Goal: Task Accomplishment & Management: Use online tool/utility

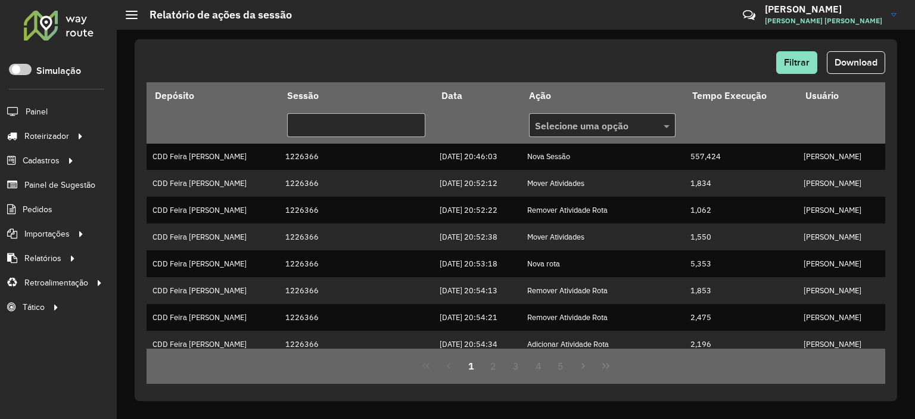
scroll to position [331, 0]
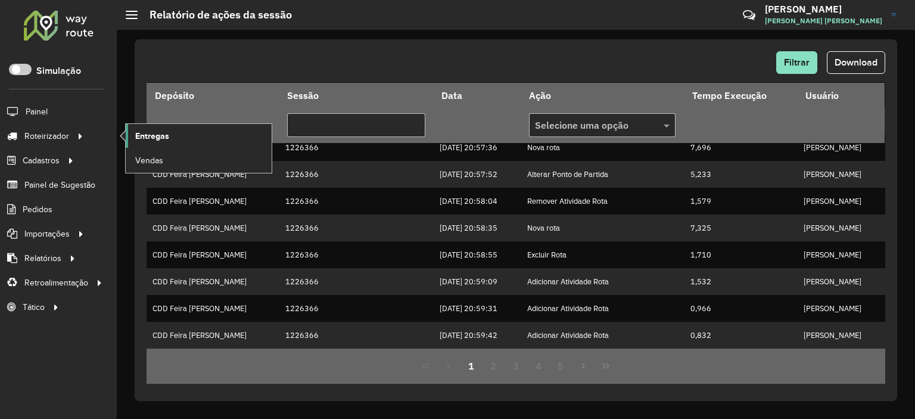
click at [138, 135] on span "Entregas" at bounding box center [152, 136] width 34 height 13
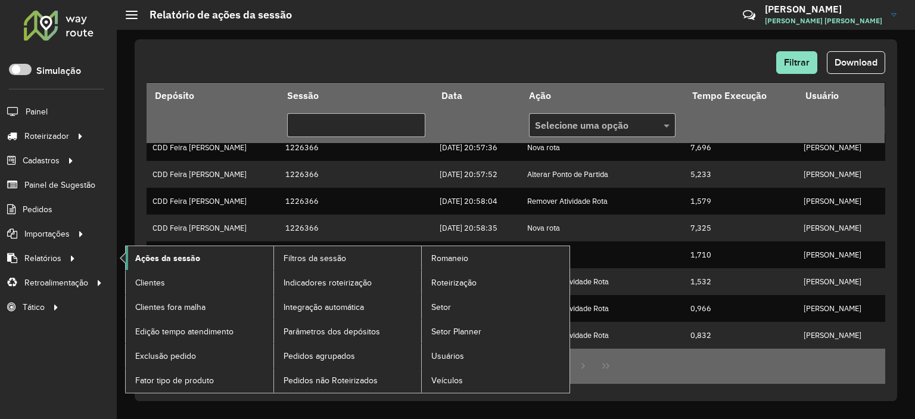
click at [153, 253] on span "Ações da sessão" at bounding box center [167, 258] width 65 height 13
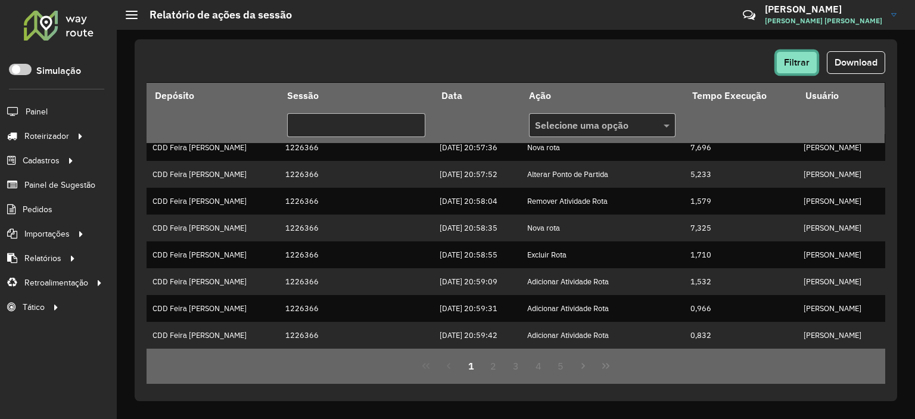
click at [796, 61] on span "Filtrar" at bounding box center [797, 62] width 26 height 10
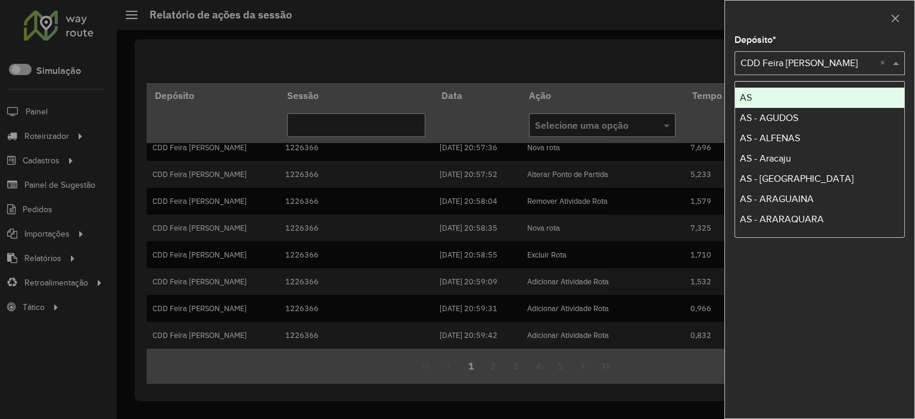
click at [791, 69] on input "text" at bounding box center [808, 64] width 135 height 14
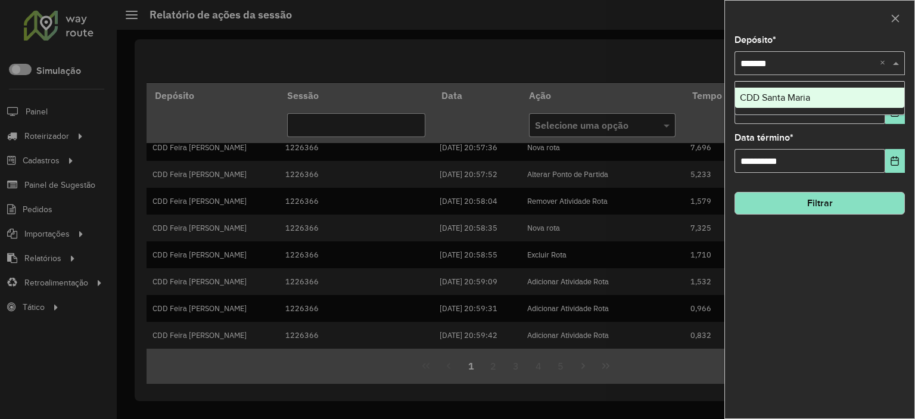
type input "********"
click at [802, 100] on span "CDD Santa Maria" at bounding box center [775, 97] width 70 height 10
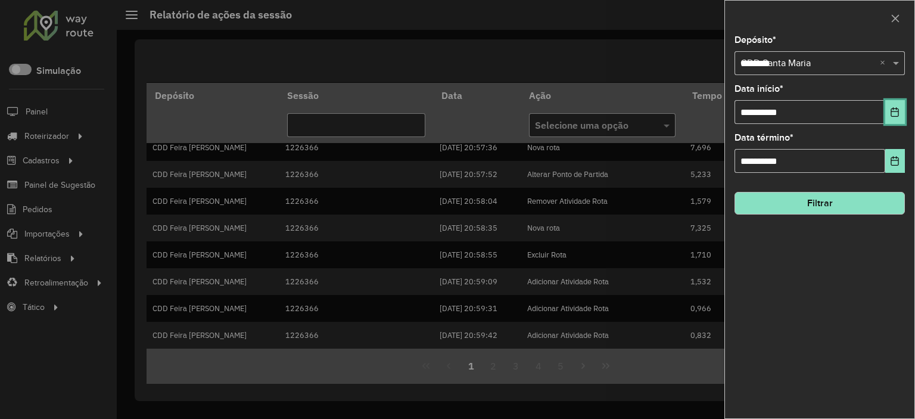
click at [893, 114] on icon "Choose Date" at bounding box center [895, 112] width 10 height 10
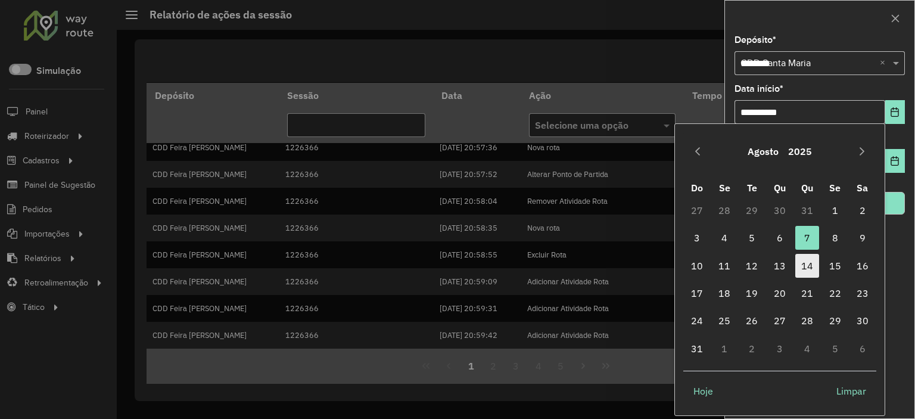
click at [816, 264] on span "14" at bounding box center [807, 266] width 24 height 24
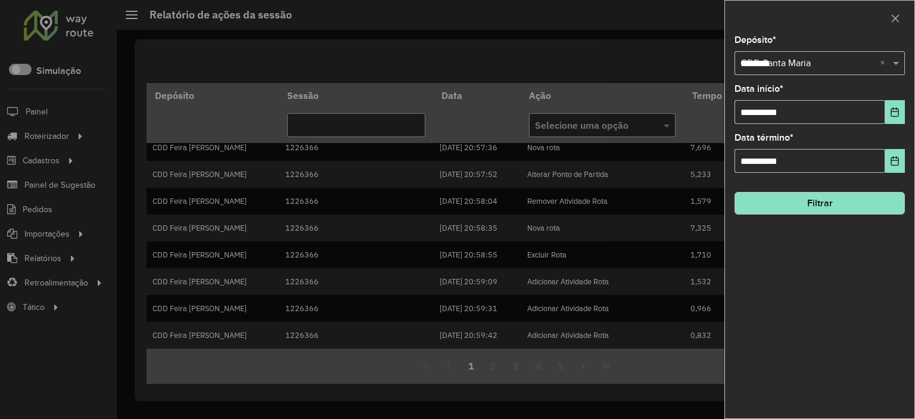
click at [868, 204] on button "Filtrar" at bounding box center [820, 203] width 170 height 23
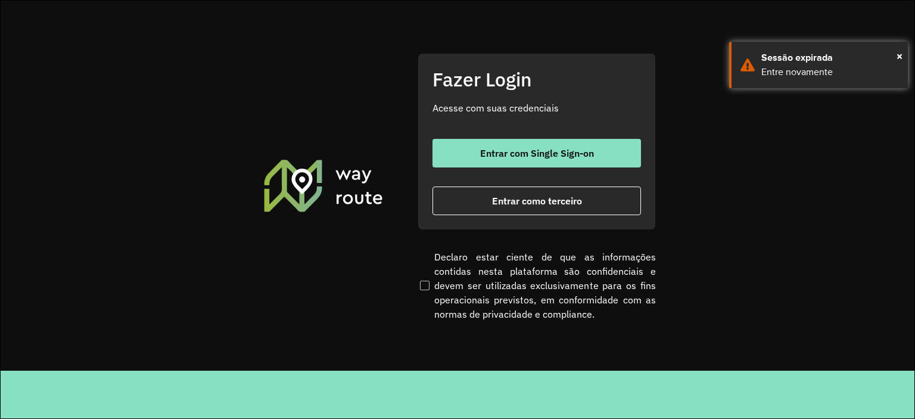
click at [468, 161] on div at bounding box center [457, 209] width 915 height 419
click at [516, 157] on div at bounding box center [457, 209] width 915 height 419
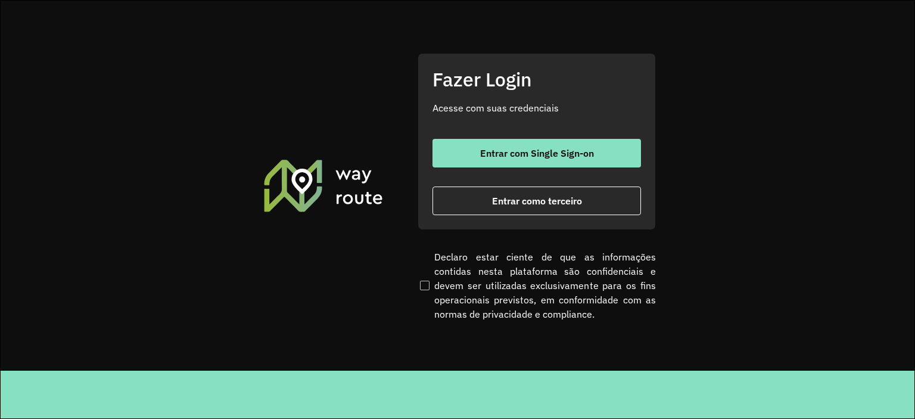
click at [539, 151] on div at bounding box center [457, 209] width 915 height 419
click at [629, 142] on div at bounding box center [457, 209] width 915 height 419
click at [505, 158] on div at bounding box center [457, 209] width 915 height 419
click at [463, 159] on div at bounding box center [457, 209] width 915 height 419
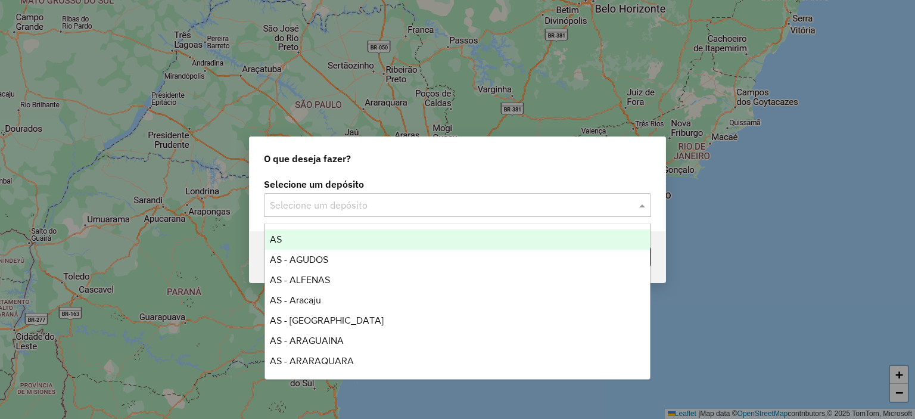
click at [356, 200] on input "text" at bounding box center [446, 205] width 352 height 14
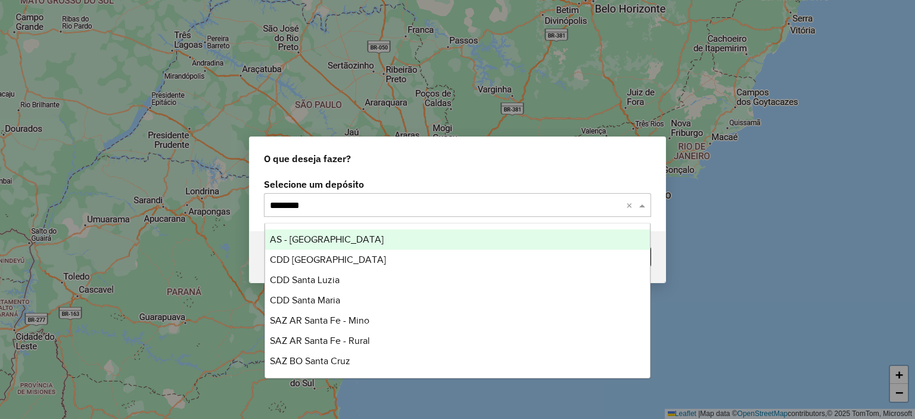
type input "*********"
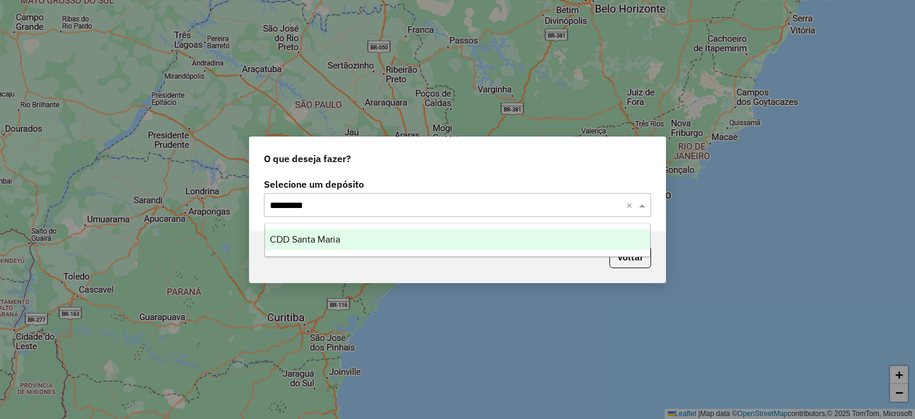
click at [332, 242] on span "CDD Santa Maria" at bounding box center [305, 239] width 70 height 10
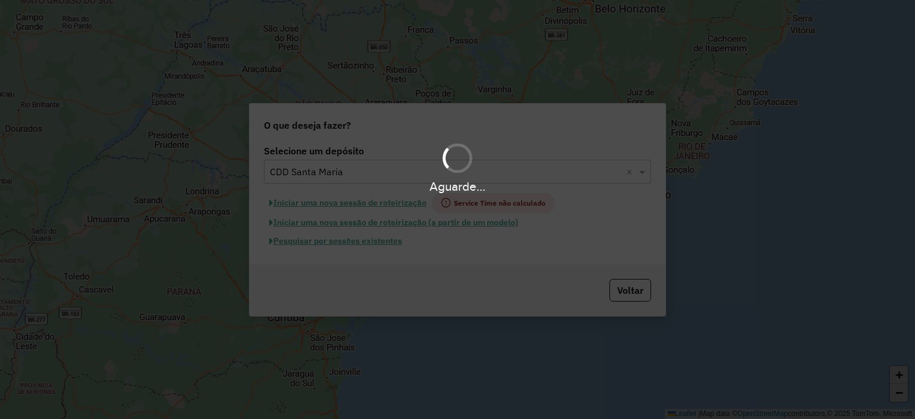
click at [377, 244] on div "Aguarde..." at bounding box center [457, 209] width 915 height 419
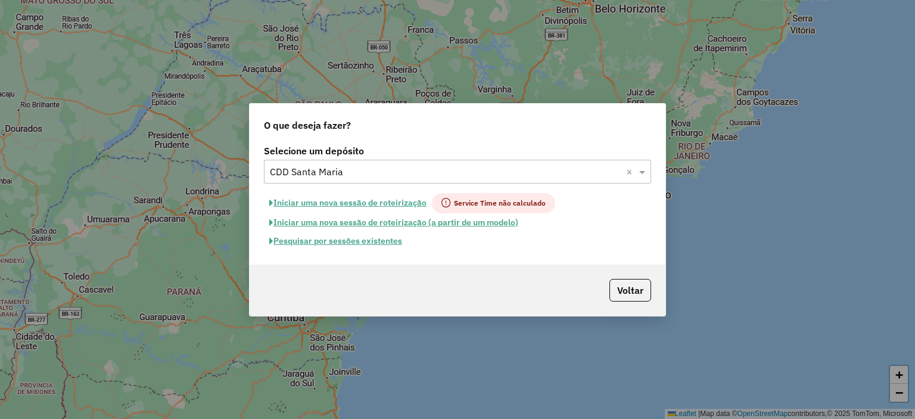
click at [377, 244] on button "Pesquisar por sessões existentes" at bounding box center [336, 241] width 144 height 18
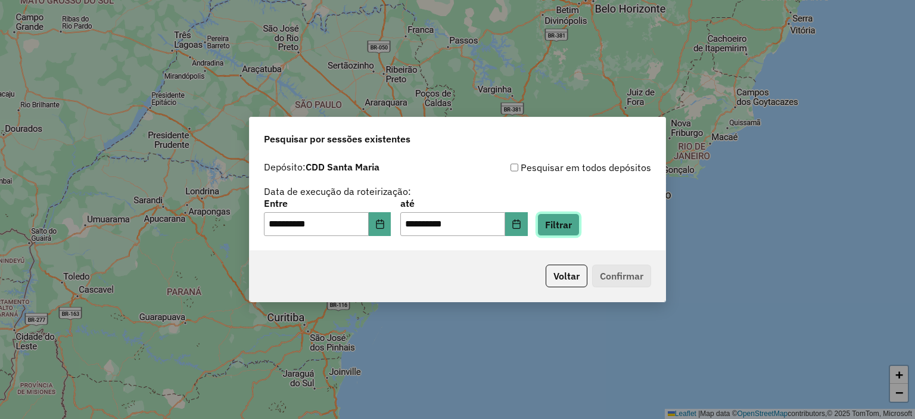
click at [580, 233] on button "Filtrar" at bounding box center [558, 224] width 42 height 23
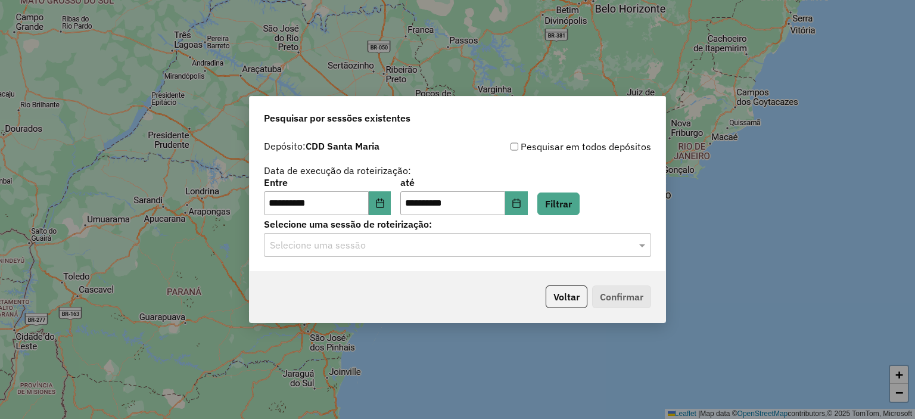
click at [395, 240] on input "text" at bounding box center [446, 245] width 352 height 14
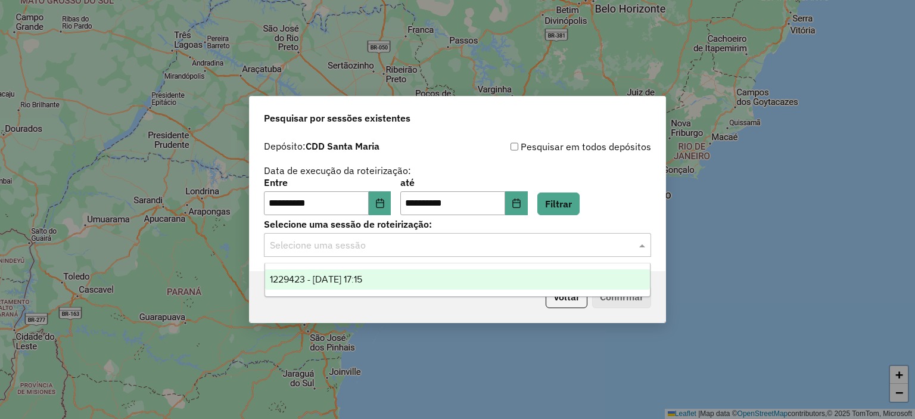
click at [362, 278] on span "1229423 - 14/08/2025 17:15" at bounding box center [316, 279] width 92 height 10
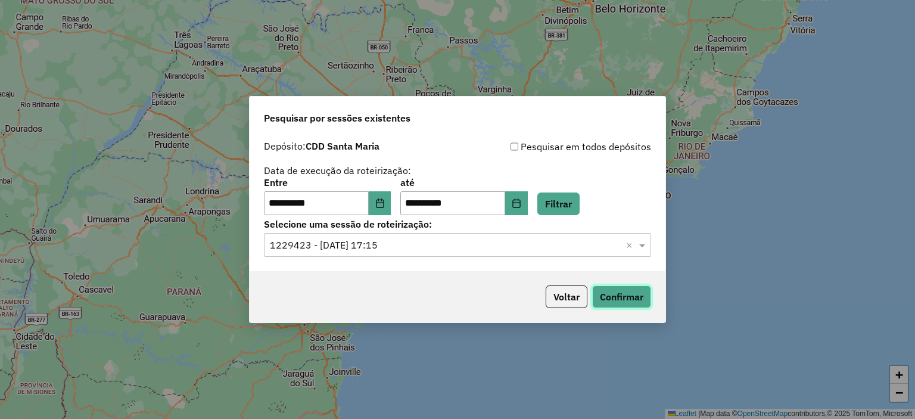
click at [644, 293] on button "Confirmar" at bounding box center [621, 296] width 59 height 23
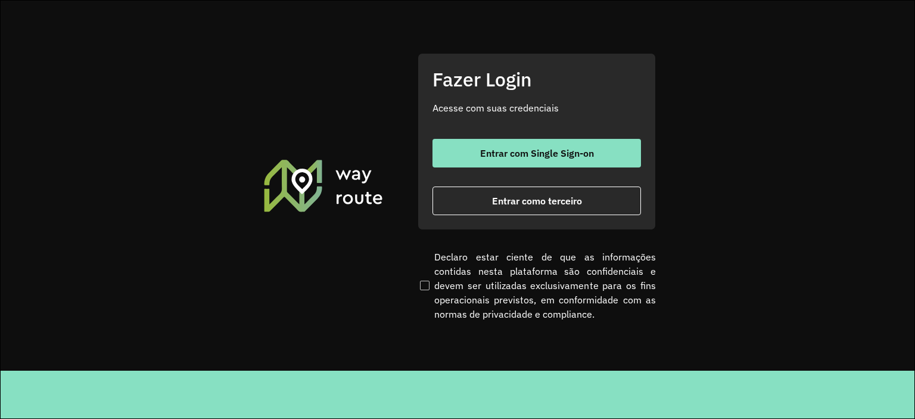
click at [501, 153] on span "Entrar com Single Sign-on" at bounding box center [537, 153] width 114 height 10
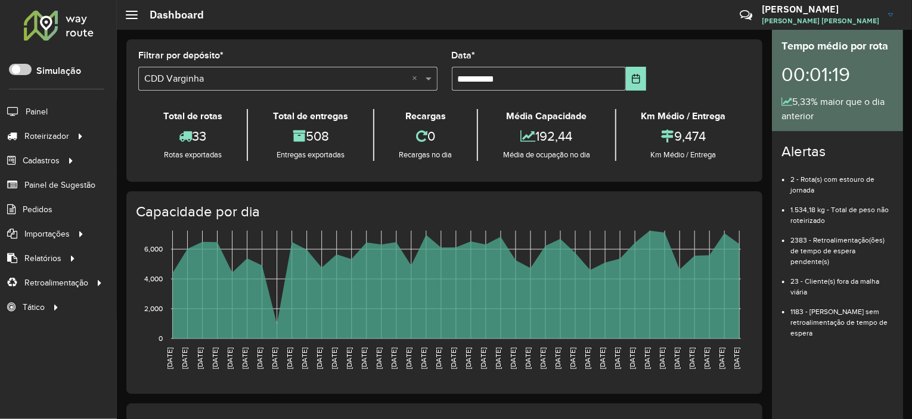
drag, startPoint x: 161, startPoint y: 254, endPoint x: 210, endPoint y: 231, distance: 54.1
click at [0, 0] on span "Ações da sessão" at bounding box center [0, 0] width 0 height 0
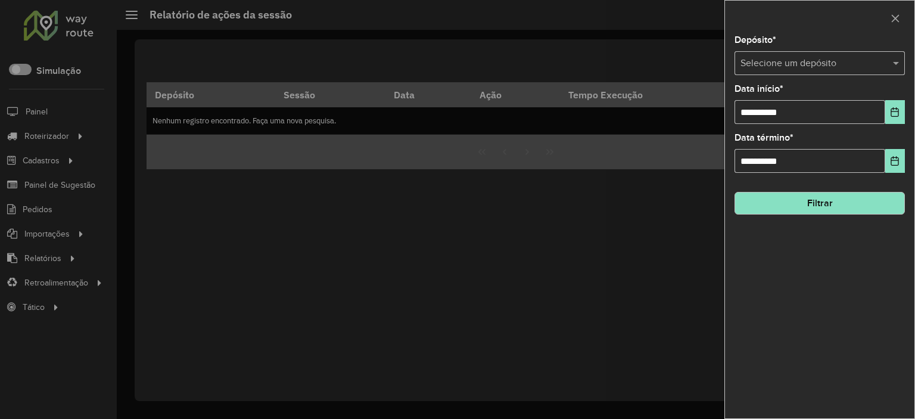
click at [806, 64] on input "text" at bounding box center [808, 64] width 135 height 14
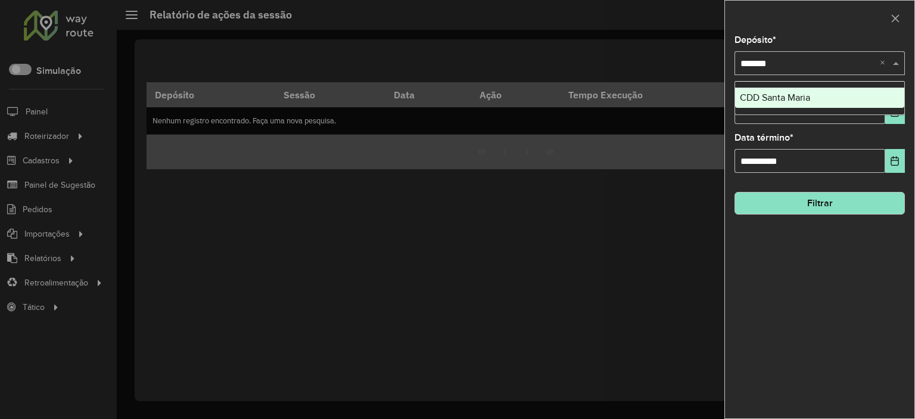
type input "********"
click at [801, 90] on div "CDD Santa Maria" at bounding box center [819, 98] width 169 height 20
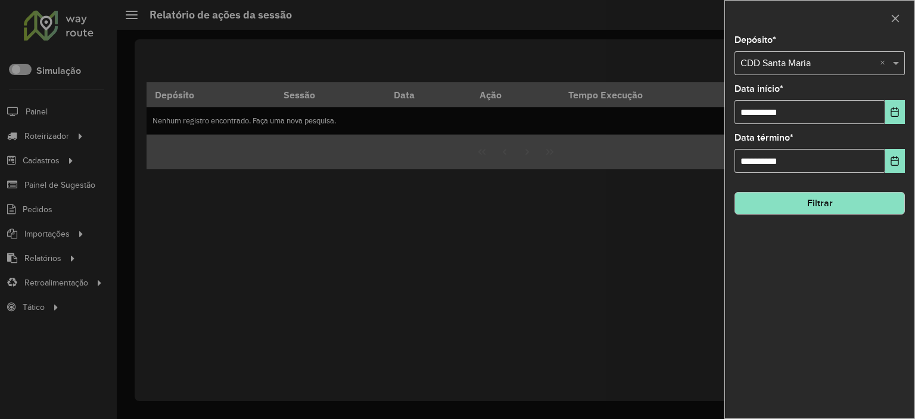
click at [818, 204] on button "Filtrar" at bounding box center [820, 203] width 170 height 23
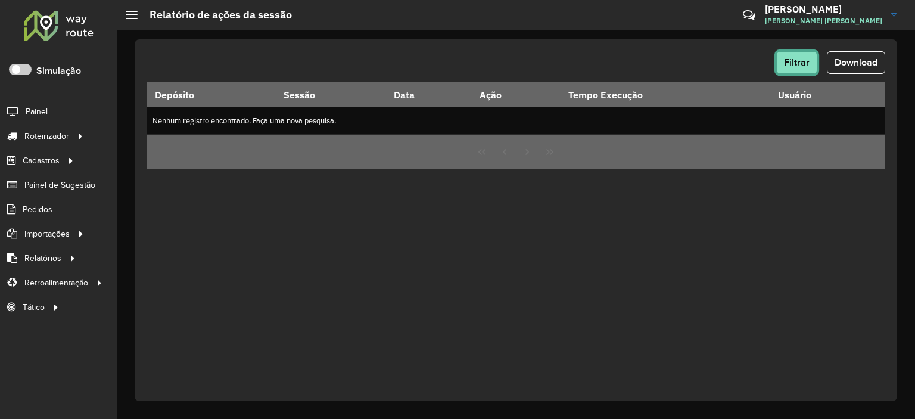
click at [808, 67] on span "Filtrar" at bounding box center [797, 62] width 26 height 10
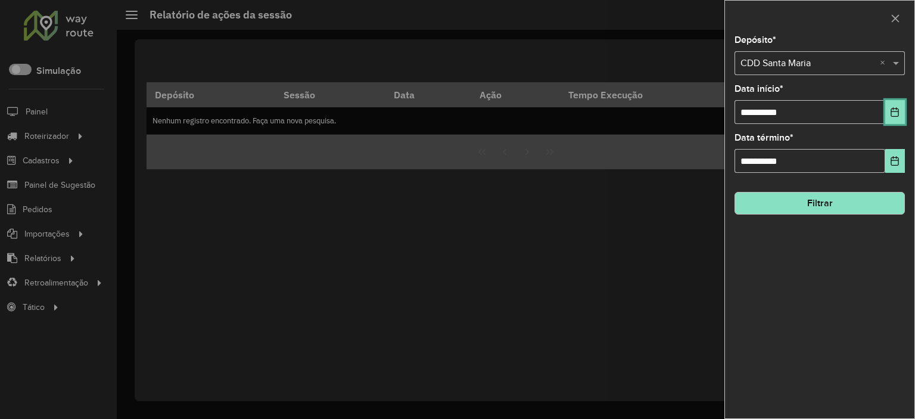
click at [901, 117] on button "Choose Date" at bounding box center [895, 112] width 20 height 24
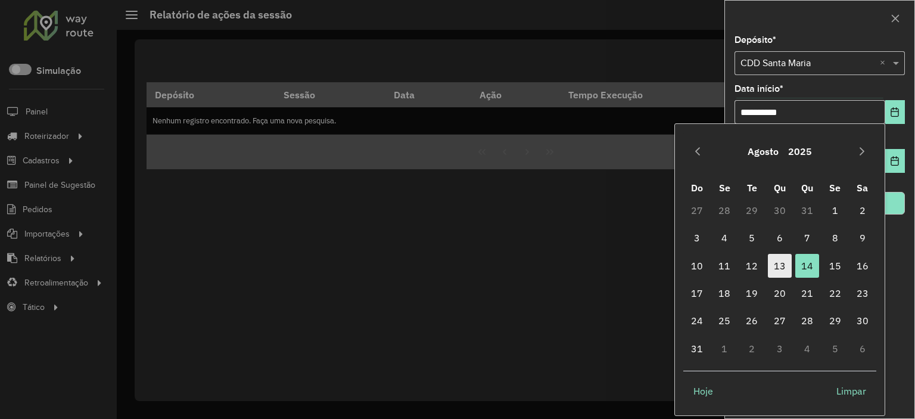
click at [783, 264] on span "13" at bounding box center [780, 266] width 24 height 24
type input "**********"
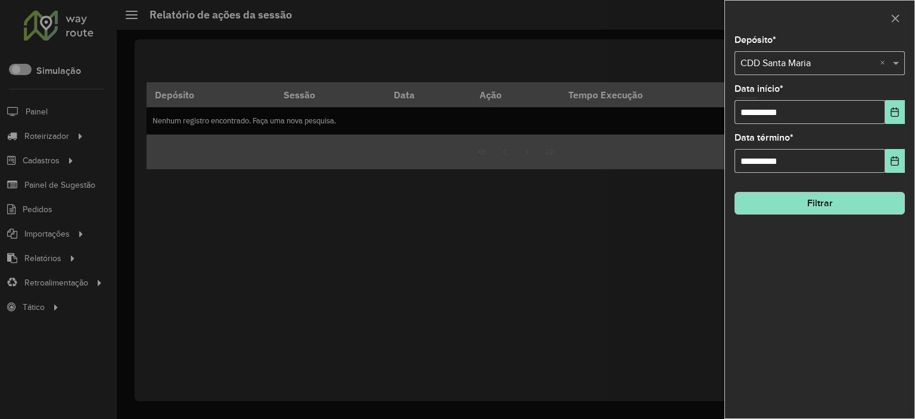
click at [891, 200] on button "Filtrar" at bounding box center [820, 203] width 170 height 23
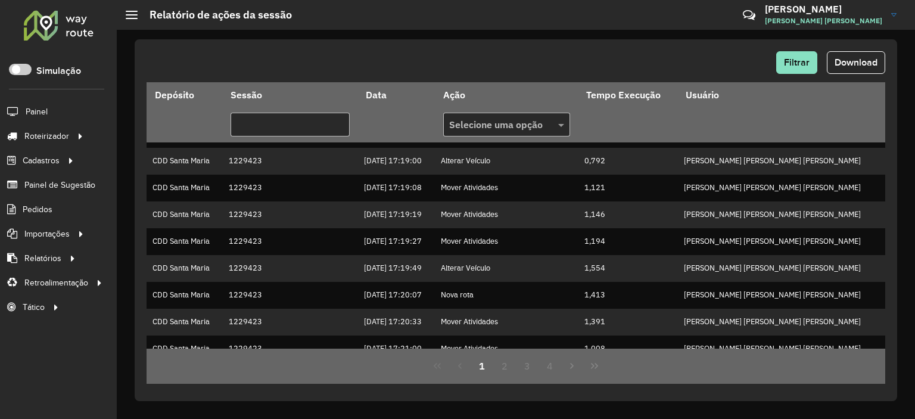
scroll to position [238, 0]
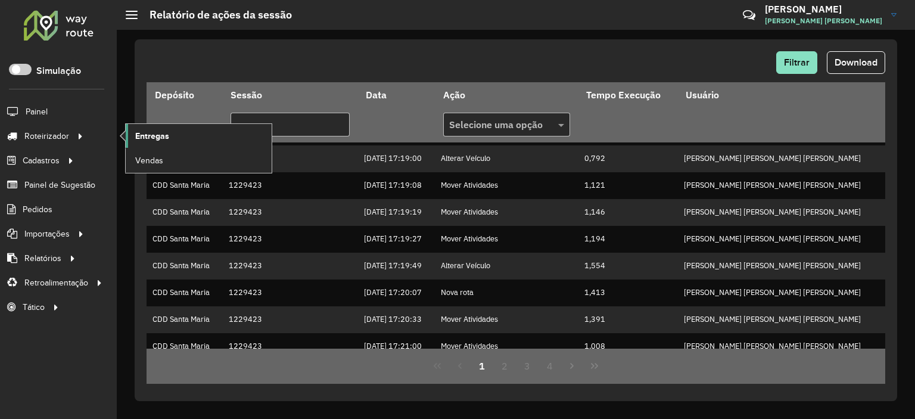
click at [160, 140] on span "Entregas" at bounding box center [152, 136] width 34 height 13
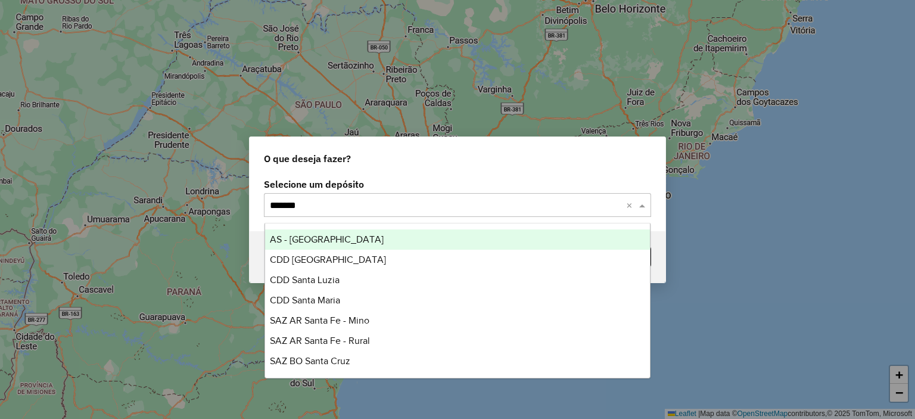
type input "********"
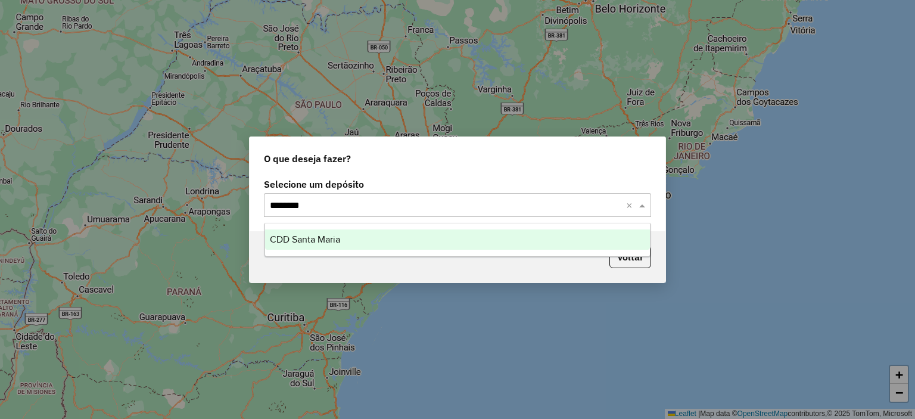
click at [498, 238] on div "CDD Santa Maria" at bounding box center [458, 239] width 386 height 20
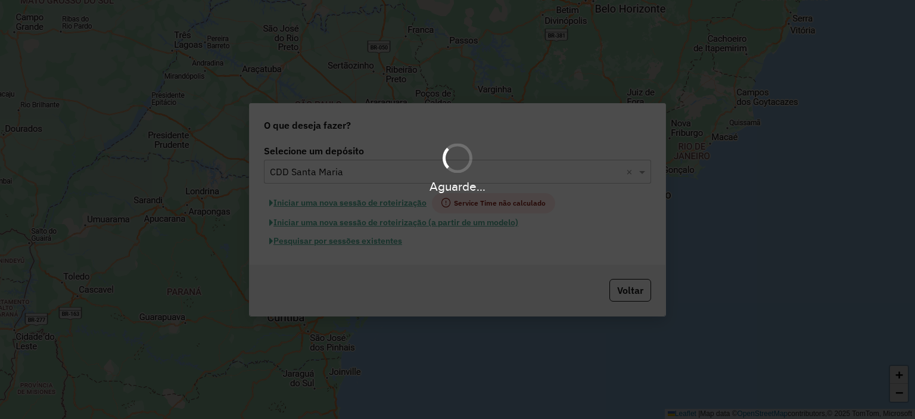
click at [381, 242] on div "Aguarde..." at bounding box center [457, 209] width 915 height 419
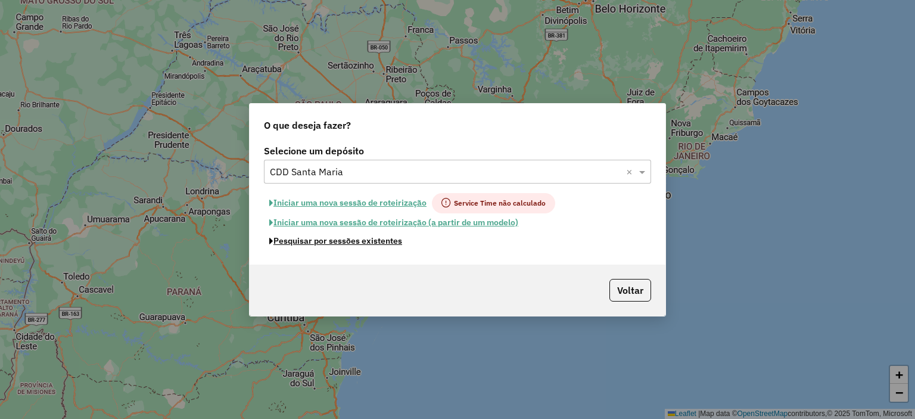
click at [381, 242] on button "Pesquisar por sessões existentes" at bounding box center [336, 241] width 144 height 18
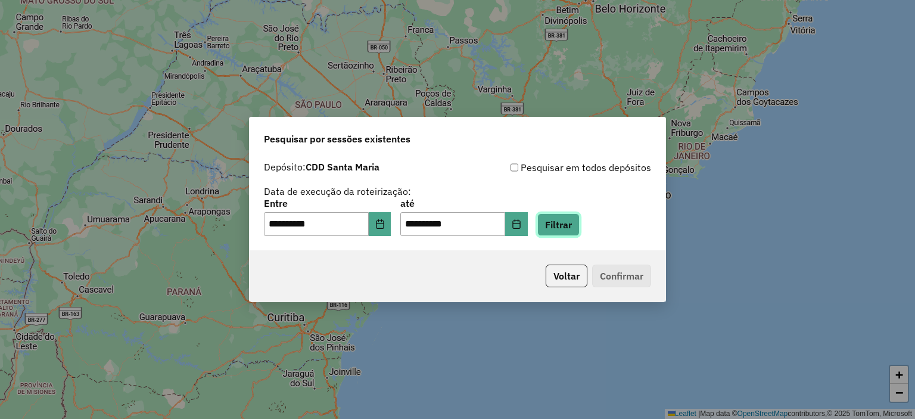
click at [580, 224] on button "Filtrar" at bounding box center [558, 224] width 42 height 23
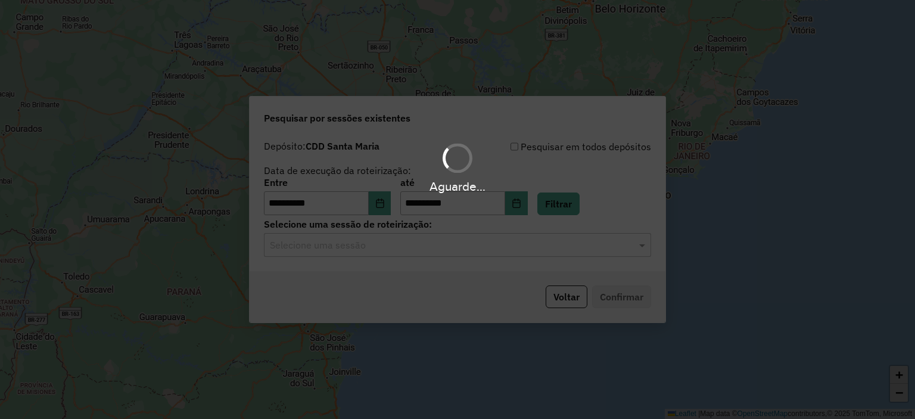
click at [453, 247] on div "Aguarde..." at bounding box center [457, 209] width 915 height 419
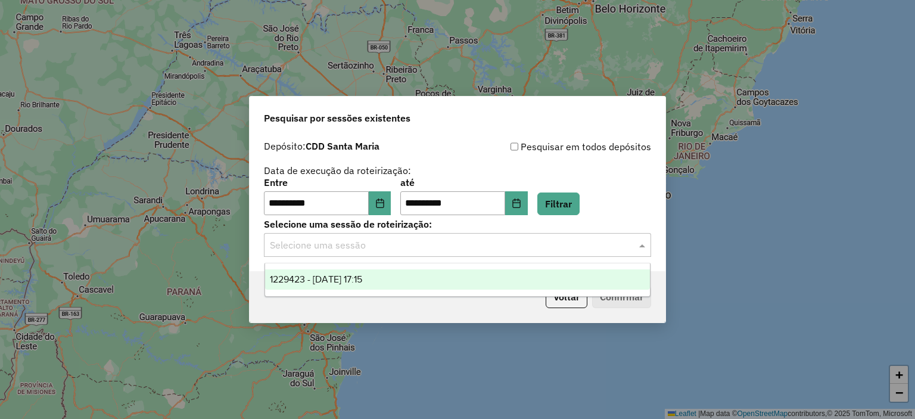
click at [453, 247] on input "text" at bounding box center [446, 245] width 352 height 14
click at [450, 281] on div "1229423 - 14/08/2025 17:15" at bounding box center [458, 279] width 386 height 20
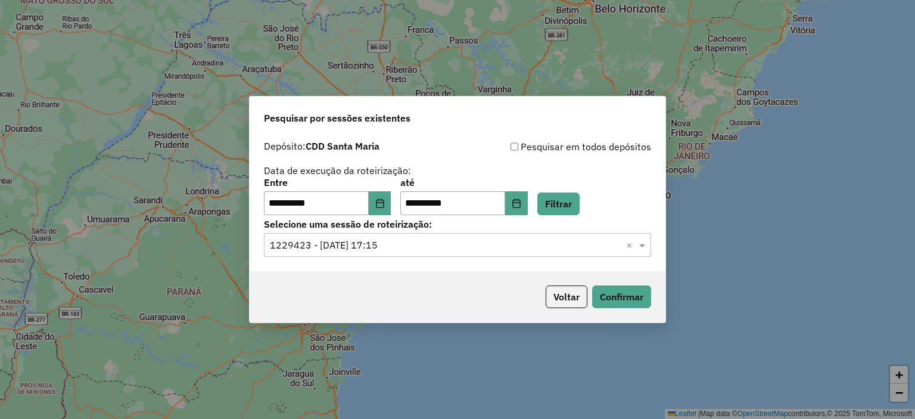
click at [599, 284] on div "Voltar Confirmar" at bounding box center [458, 296] width 416 height 51
click at [604, 291] on button "Confirmar" at bounding box center [621, 296] width 59 height 23
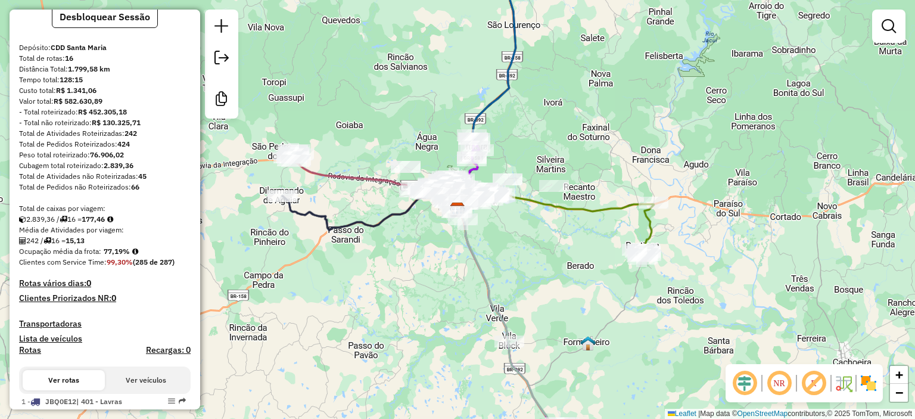
scroll to position [119, 0]
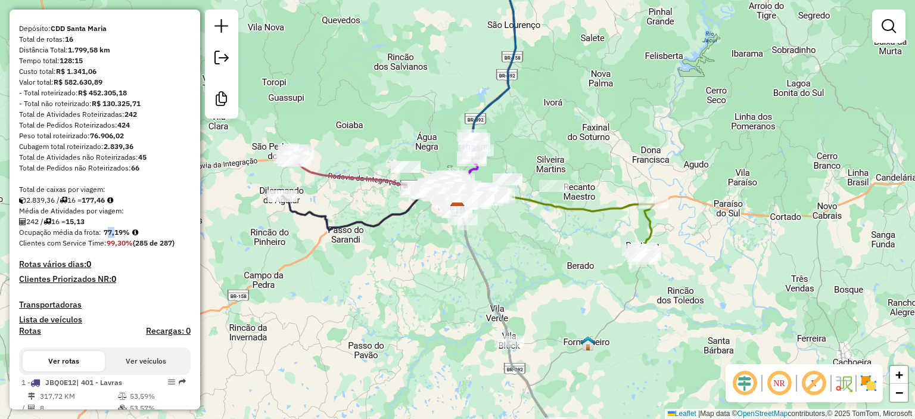
drag, startPoint x: 107, startPoint y: 245, endPoint x: 114, endPoint y: 245, distance: 7.2
click at [114, 237] on strong "77,19%" at bounding box center [117, 232] width 26 height 9
drag, startPoint x: 88, startPoint y: 209, endPoint x: 122, endPoint y: 200, distance: 34.7
click at [113, 204] on icon at bounding box center [110, 200] width 6 height 7
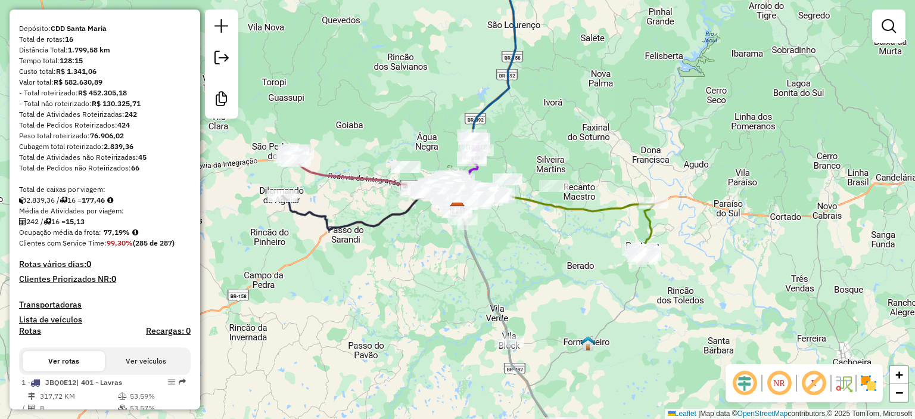
click at [113, 204] on icon at bounding box center [110, 200] width 6 height 7
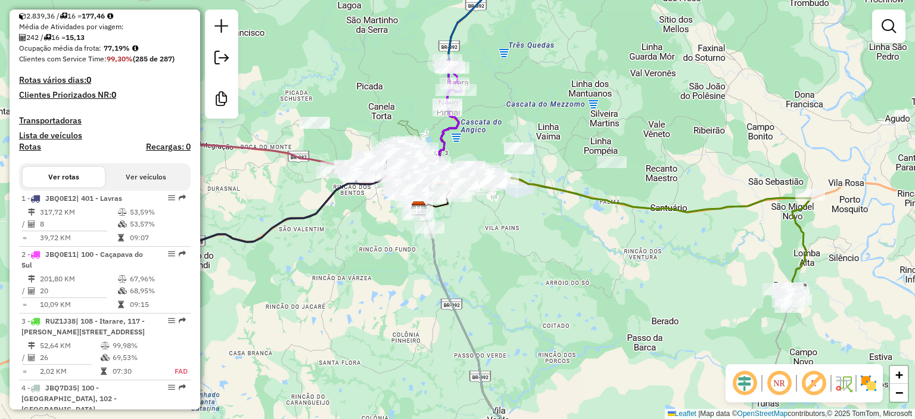
scroll to position [359, 0]
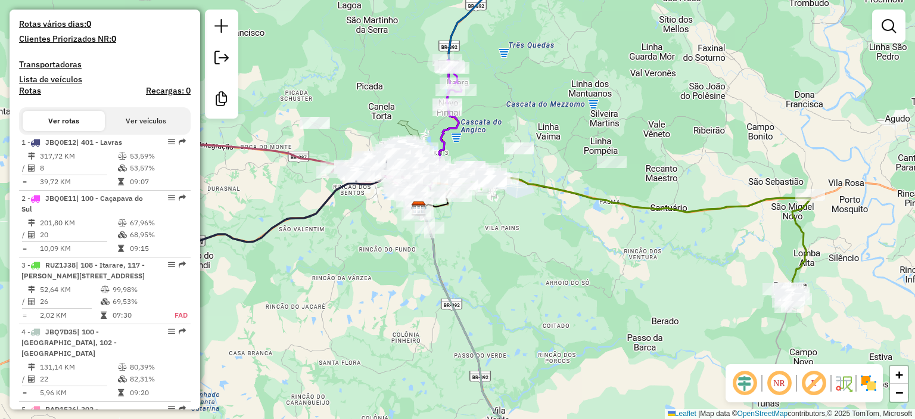
click at [136, 127] on button "Ver veículos" at bounding box center [146, 121] width 82 height 20
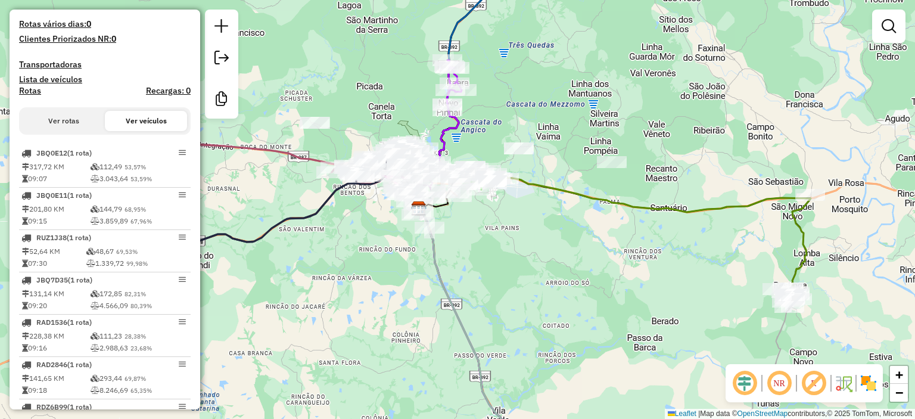
click at [68, 116] on div "Depósito: CDD Santa Maria Total de rotas: 16 Distância Total: 1.799,58 km Tempo…" at bounding box center [104, 312] width 181 height 1059
click at [69, 125] on button "Ver rotas" at bounding box center [64, 121] width 82 height 20
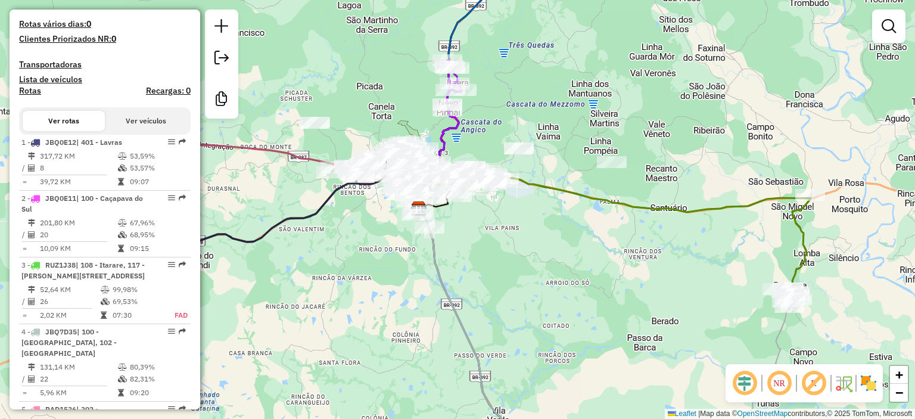
click at [137, 129] on button "Ver veículos" at bounding box center [146, 121] width 82 height 20
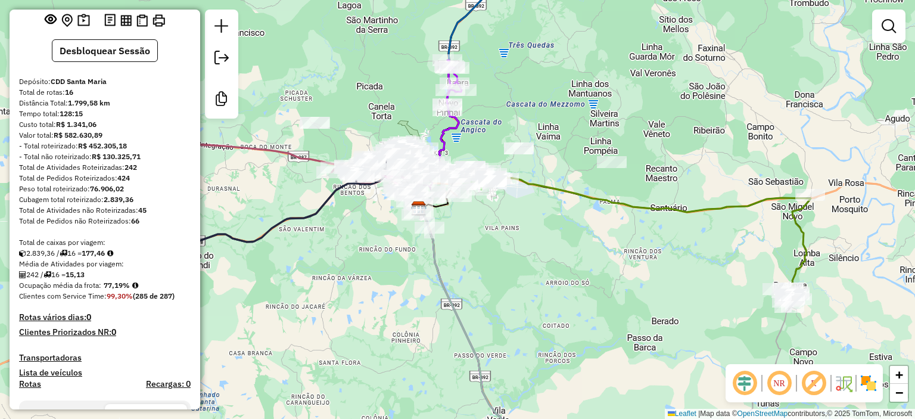
scroll to position [0, 0]
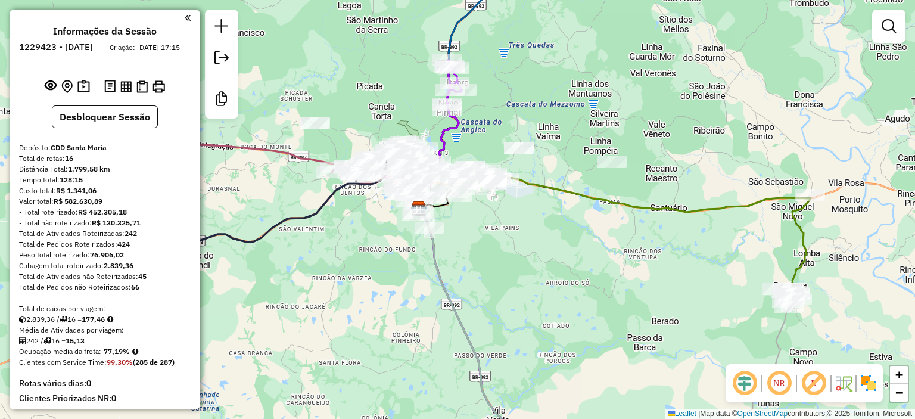
drag, startPoint x: 310, startPoint y: 247, endPoint x: 375, endPoint y: 257, distance: 65.1
click at [375, 257] on div "Janela de atendimento Grade de atendimento Capacidade Transportadoras Veículos …" at bounding box center [457, 209] width 915 height 419
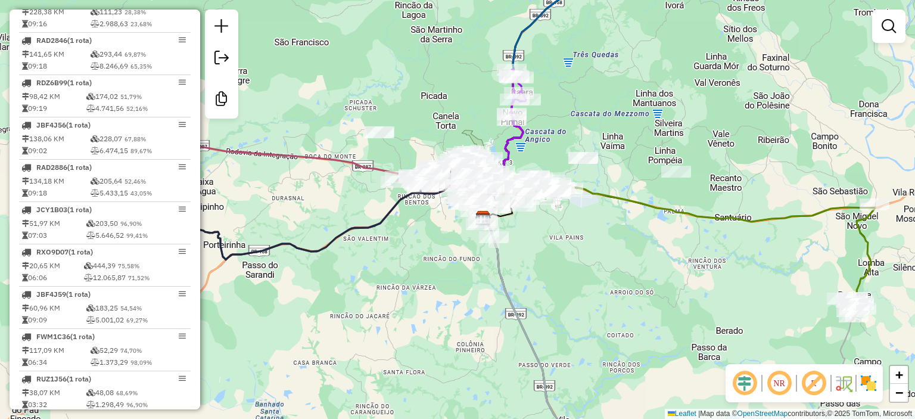
scroll to position [326, 0]
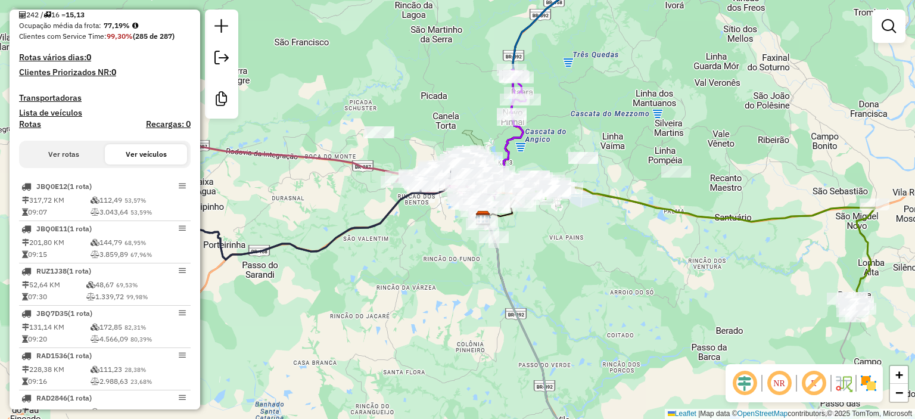
click at [73, 168] on div "Ver rotas Ver veículos" at bounding box center [105, 154] width 172 height 27
click at [76, 164] on button "Ver rotas" at bounding box center [64, 154] width 82 height 20
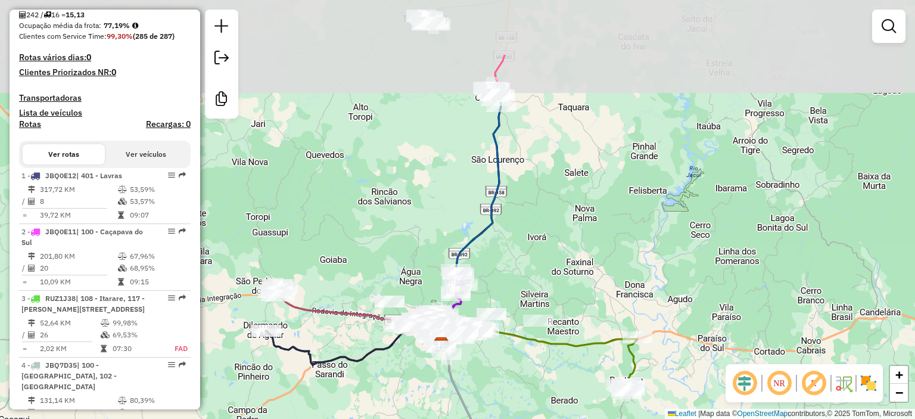
drag, startPoint x: 305, startPoint y: 309, endPoint x: 346, endPoint y: 388, distance: 88.5
click at [346, 388] on div "Janela de atendimento Grade de atendimento Capacidade Transportadoras Veículos …" at bounding box center [457, 209] width 915 height 419
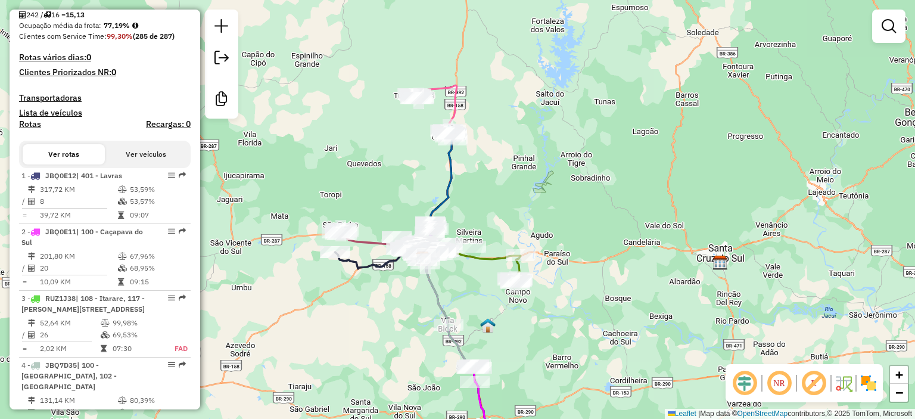
drag, startPoint x: 393, startPoint y: 242, endPoint x: 401, endPoint y: 106, distance: 136.1
click at [401, 107] on div "Janela de atendimento Grade de atendimento Capacidade Transportadoras Veículos …" at bounding box center [457, 209] width 915 height 419
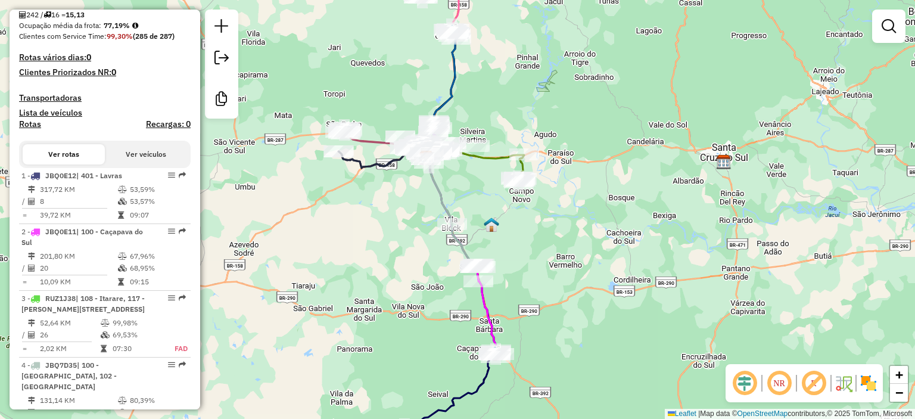
drag, startPoint x: 346, startPoint y: 299, endPoint x: 361, endPoint y: 207, distance: 93.5
click at [359, 209] on div "Janela de atendimento Grade de atendimento Capacidade Transportadoras Veículos …" at bounding box center [457, 209] width 915 height 419
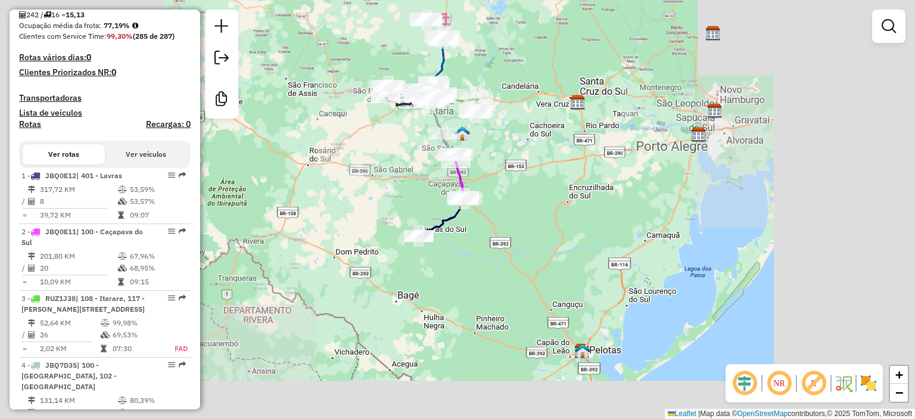
drag, startPoint x: 407, startPoint y: 136, endPoint x: 469, endPoint y: 163, distance: 67.3
click at [460, 159] on div "Janela de atendimento Grade de atendimento Capacidade Transportadoras Veículos …" at bounding box center [457, 209] width 915 height 419
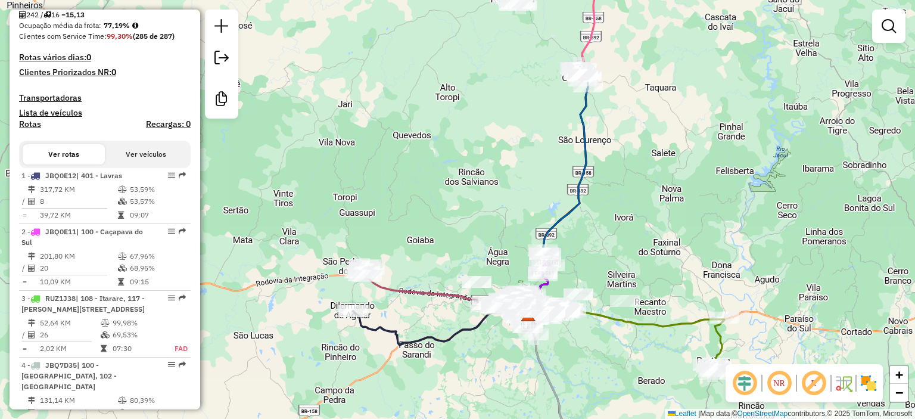
drag, startPoint x: 546, startPoint y: 135, endPoint x: 524, endPoint y: 209, distance: 77.1
click at [524, 209] on div "Janela de atendimento Grade de atendimento Capacidade Transportadoras Veículos …" at bounding box center [457, 209] width 915 height 419
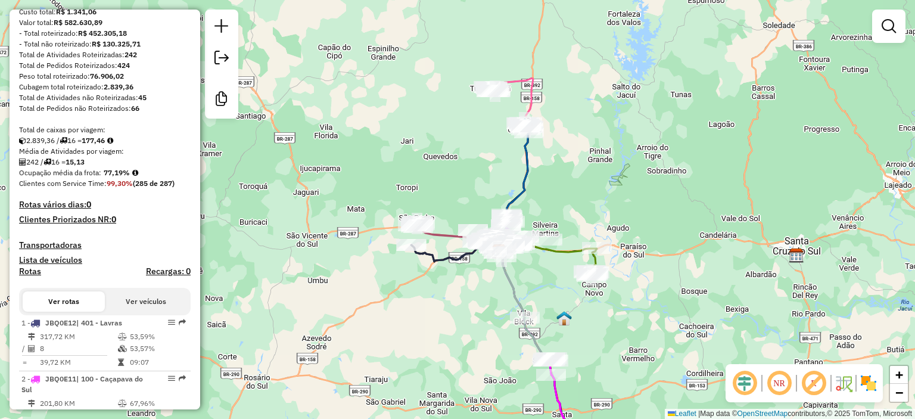
scroll to position [0, 0]
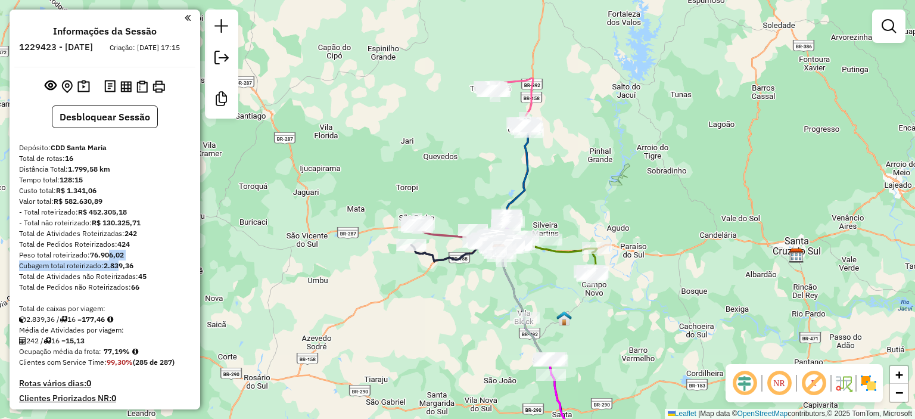
drag, startPoint x: 111, startPoint y: 268, endPoint x: 130, endPoint y: 273, distance: 19.8
click at [129, 270] on strong "2.839,36" at bounding box center [119, 265] width 30 height 9
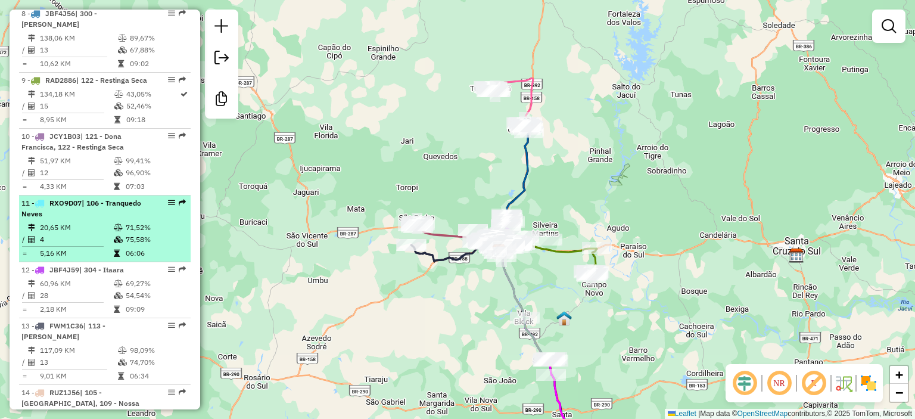
scroll to position [538, 0]
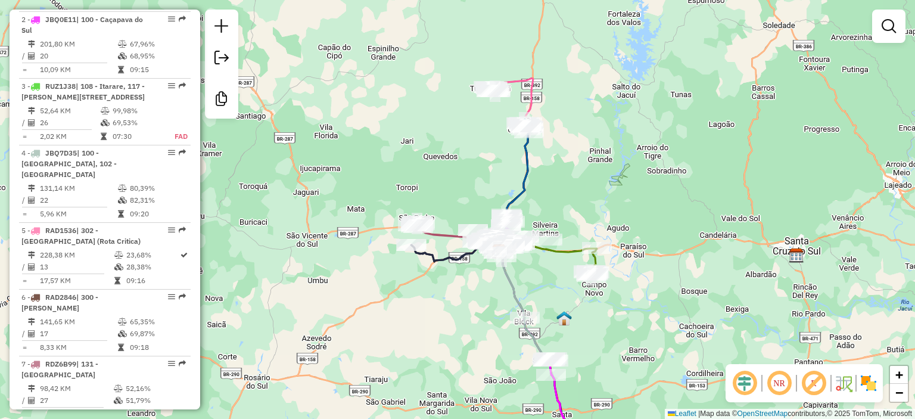
click at [0, 201] on div "Janela de atendimento Grade de atendimento Capacidade Transportadoras Veículos …" at bounding box center [457, 209] width 915 height 419
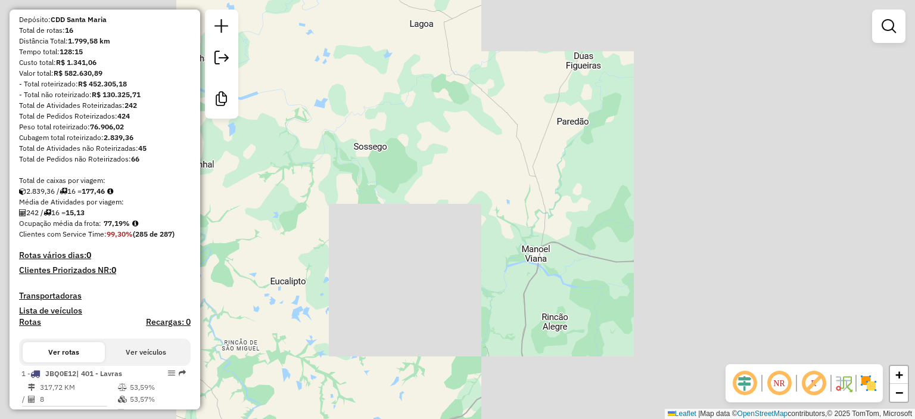
scroll to position [181, 0]
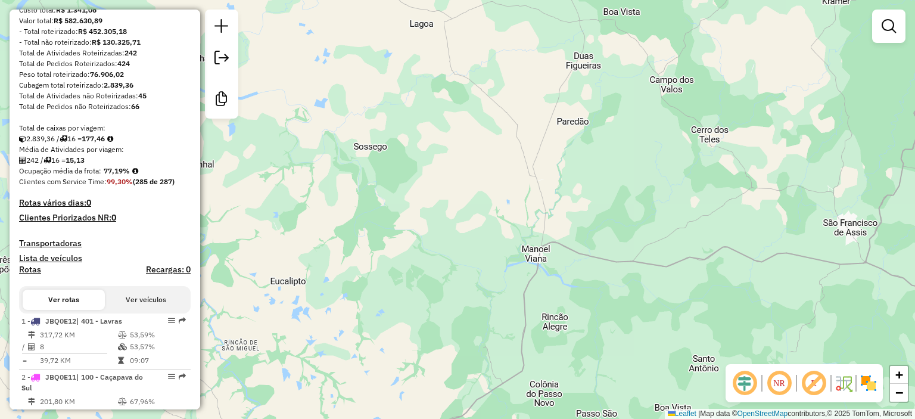
click at [108, 308] on button "Ver veículos" at bounding box center [146, 300] width 82 height 20
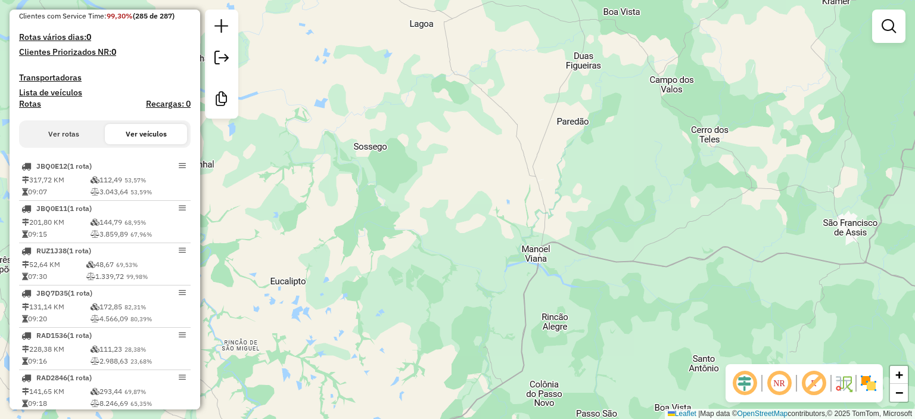
scroll to position [240, 0]
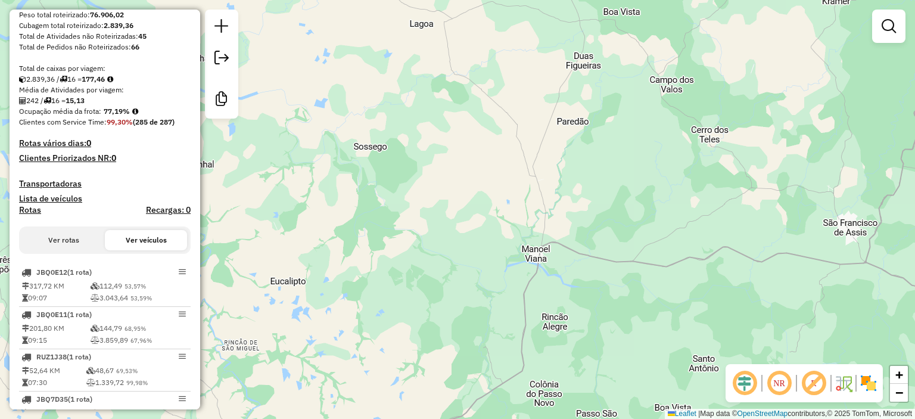
click at [77, 250] on button "Ver rotas" at bounding box center [64, 240] width 82 height 20
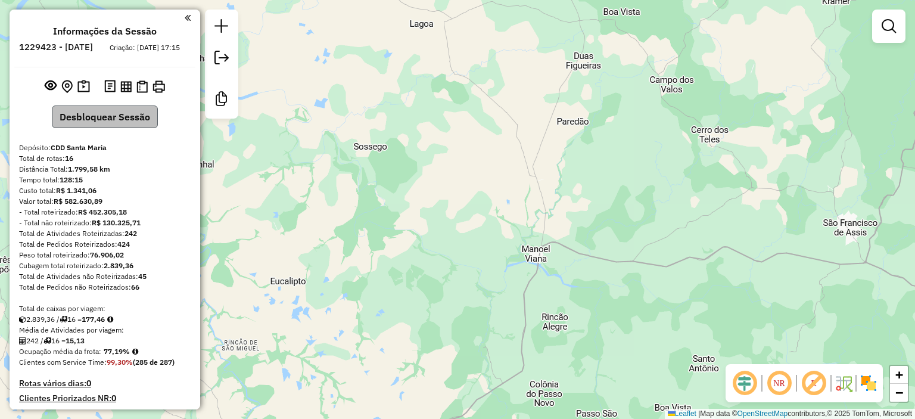
scroll to position [0, 0]
click at [122, 92] on img at bounding box center [125, 86] width 11 height 11
click at [144, 93] on img at bounding box center [141, 86] width 11 height 13
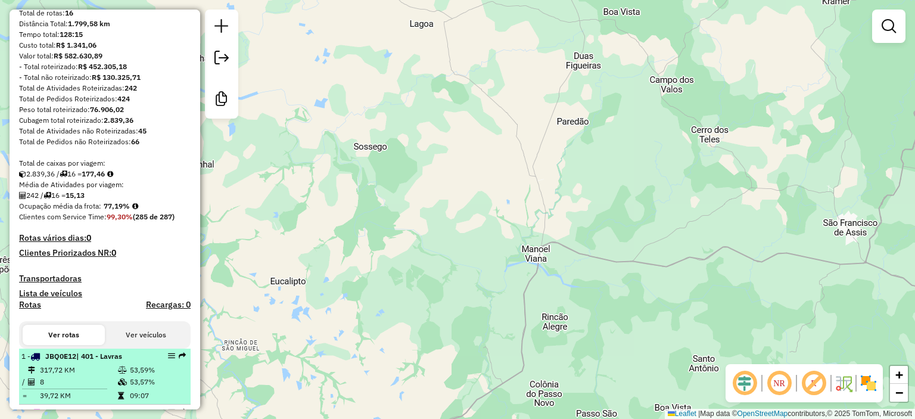
scroll to position [238, 0]
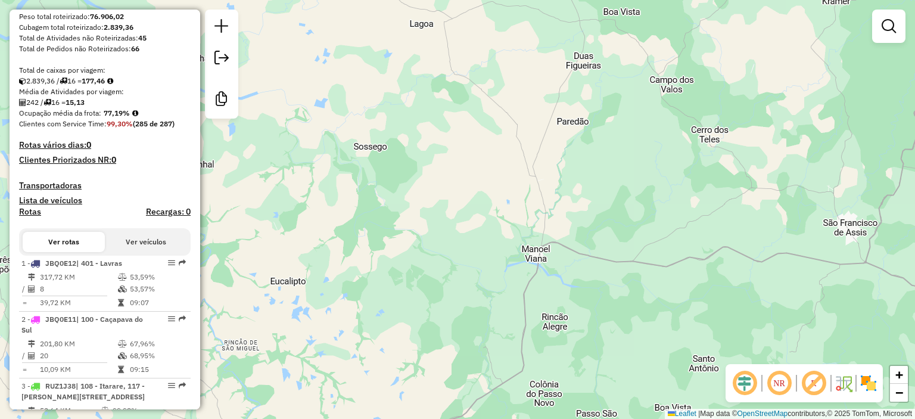
click at [113, 250] on button "Ver veículos" at bounding box center [146, 242] width 82 height 20
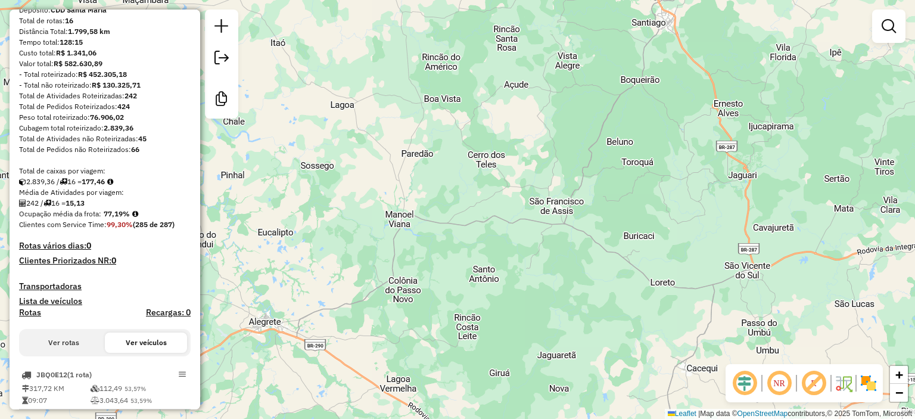
scroll to position [179, 0]
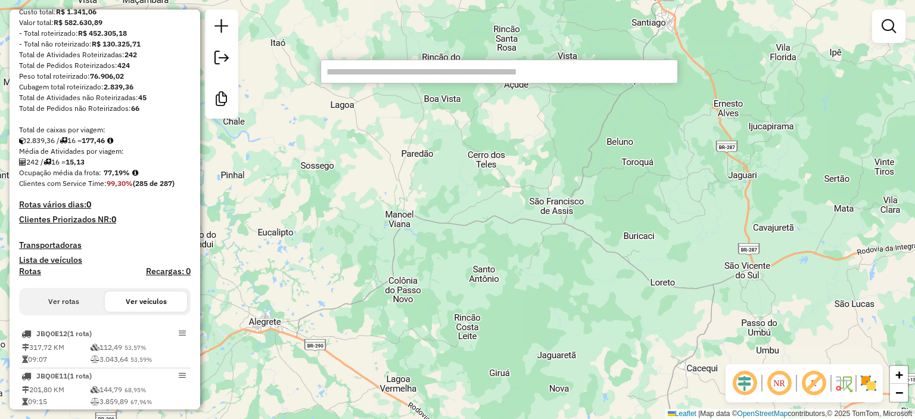
paste input "*******"
type input "*******"
click at [331, 204] on div "Janela de atendimento Grade de atendimento Capacidade Transportadoras Veículos …" at bounding box center [457, 209] width 915 height 419
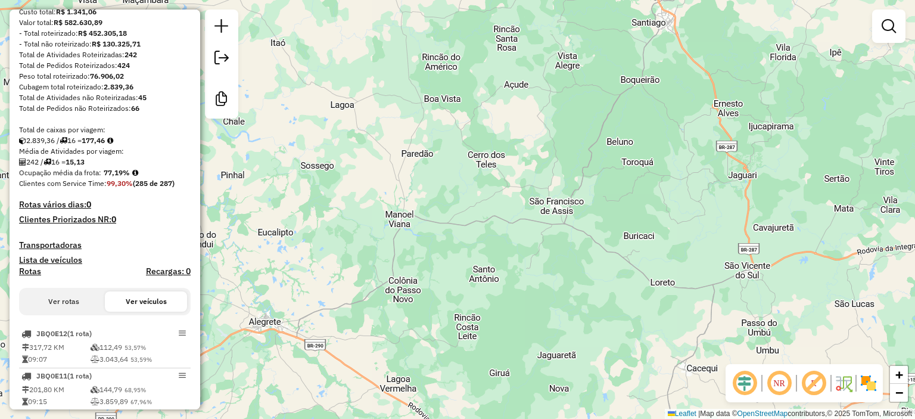
scroll to position [735, 0]
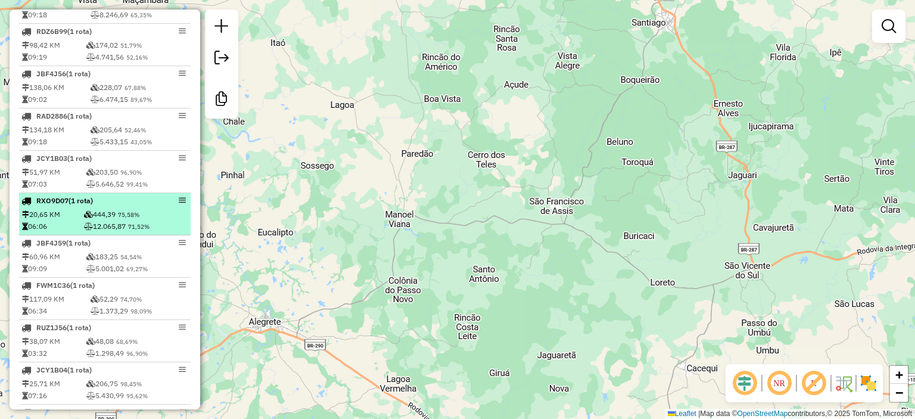
click at [88, 218] on icon at bounding box center [88, 214] width 9 height 7
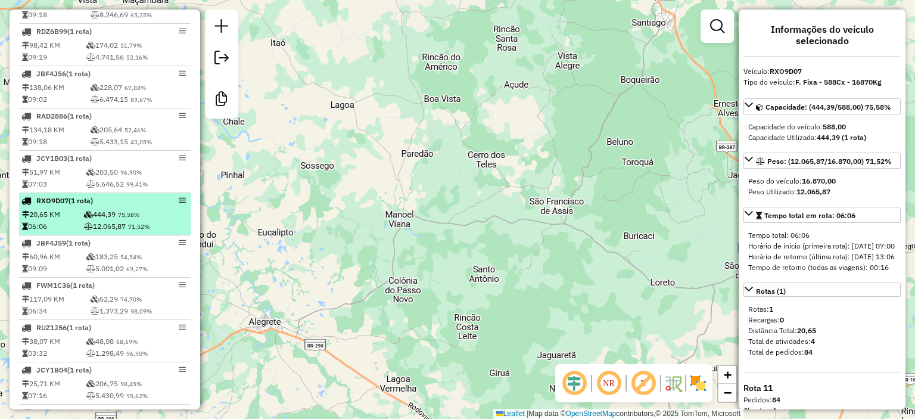
click at [95, 220] on td "444,39 75,58%" at bounding box center [135, 215] width 105 height 12
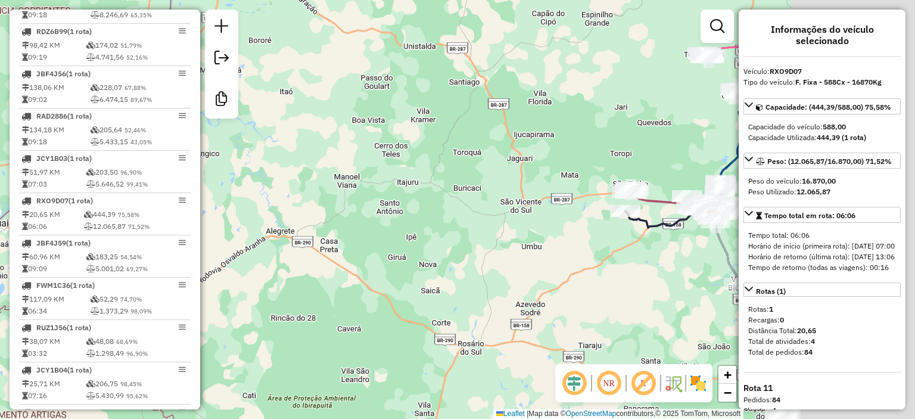
drag, startPoint x: 639, startPoint y: 231, endPoint x: 461, endPoint y: 187, distance: 183.5
click at [461, 187] on div "Janela de atendimento Grade de atendimento Capacidade Transportadoras Veículos …" at bounding box center [457, 209] width 915 height 419
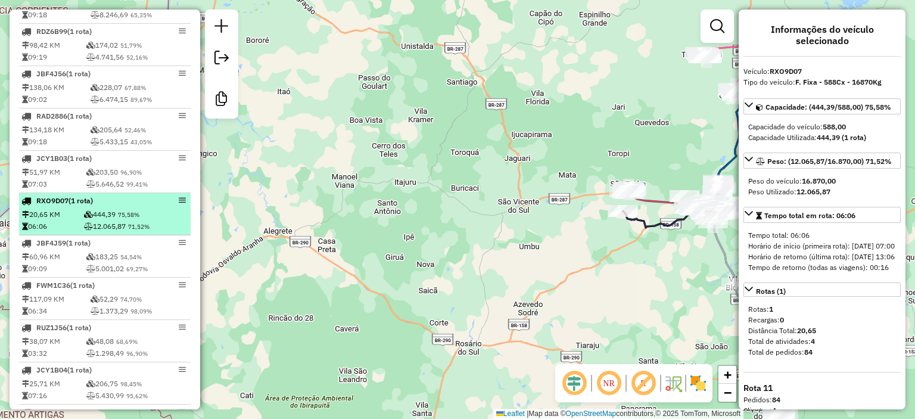
click at [104, 216] on li "RXO9D07 (1 Rota) 20,65 KM 444,39 75,58% 06:06 12.065,87 71,52%" at bounding box center [105, 214] width 172 height 42
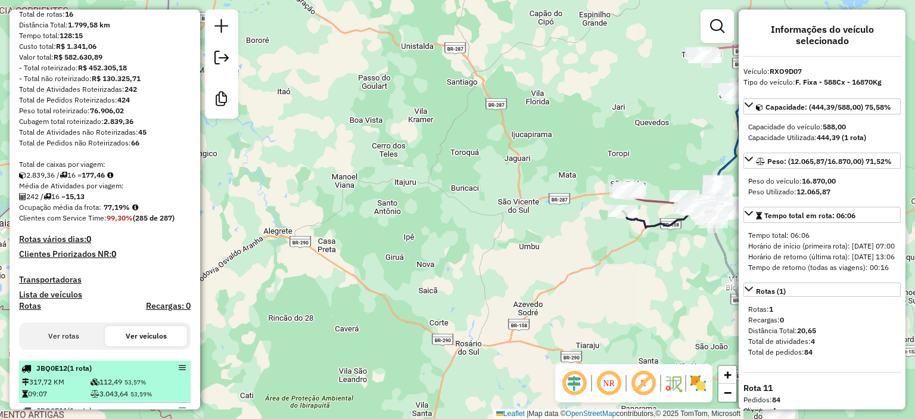
scroll to position [198, 0]
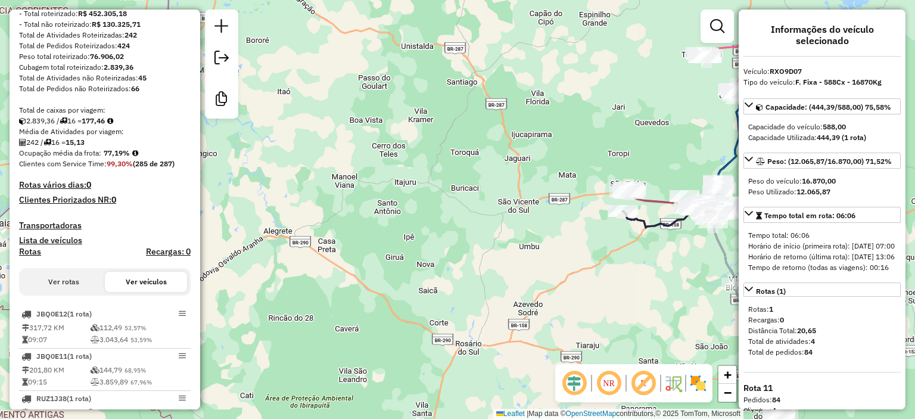
click at [82, 278] on div "Ver rotas Ver veículos" at bounding box center [105, 281] width 172 height 27
click at [81, 290] on button "Ver rotas" at bounding box center [64, 282] width 82 height 20
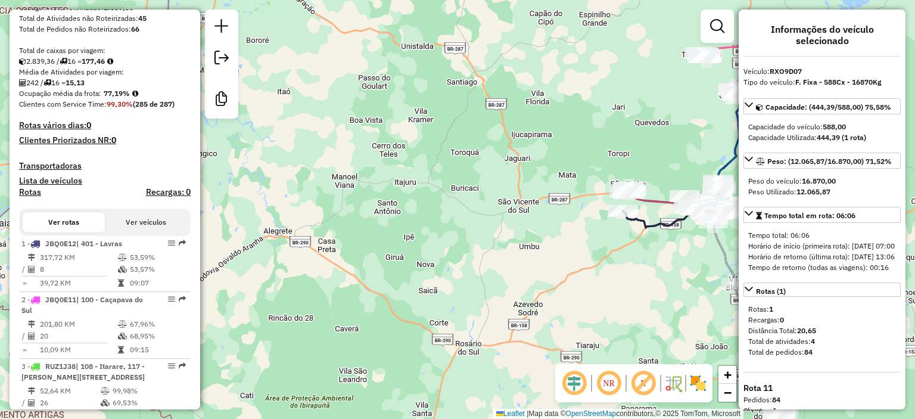
scroll to position [20, 0]
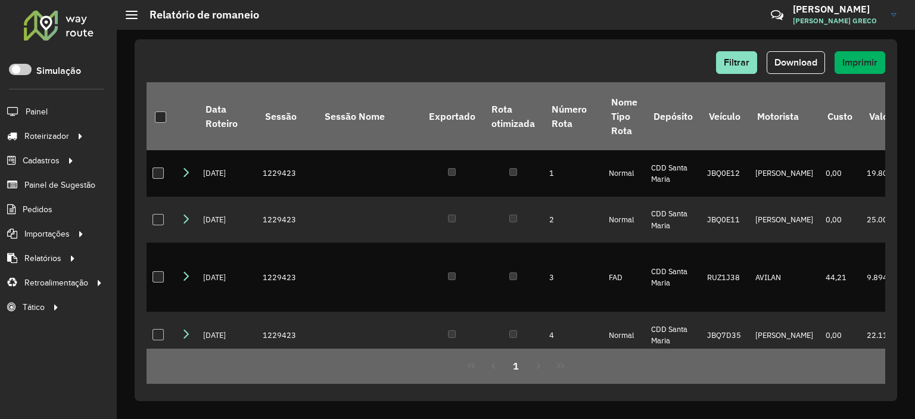
click at [819, 63] on button "Download" at bounding box center [796, 62] width 58 height 23
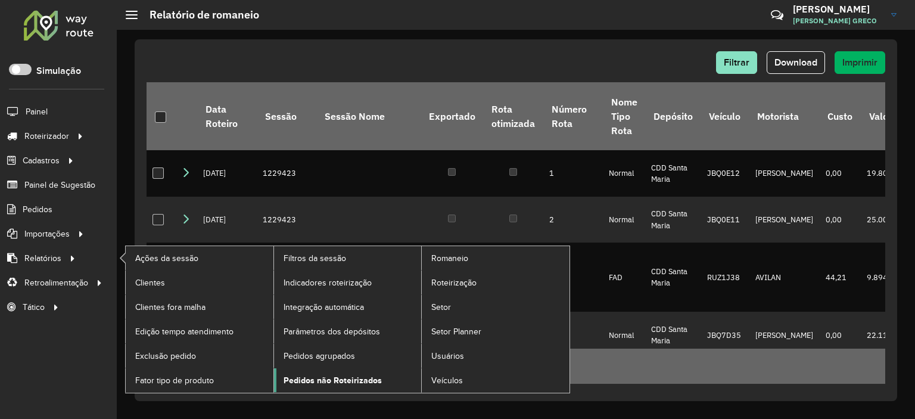
click at [335, 369] on link "Pedidos não Roteirizados" at bounding box center [348, 380] width 148 height 24
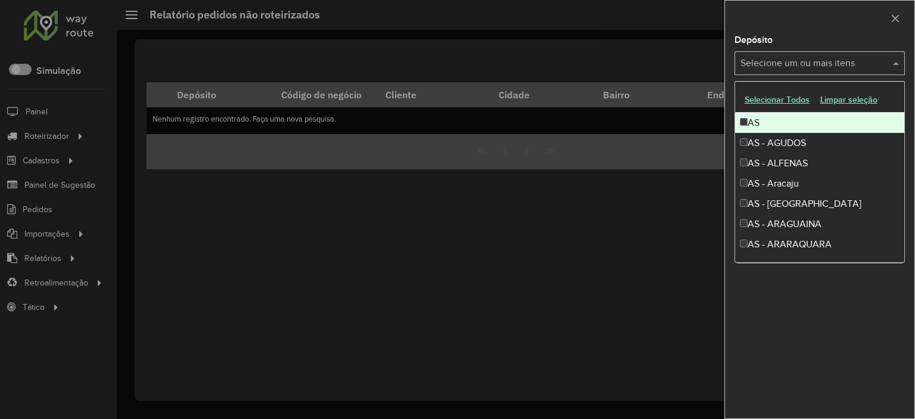
drag, startPoint x: 783, startPoint y: 72, endPoint x: 782, endPoint y: 66, distance: 6.0
click at [782, 72] on div "Selecione um ou mais itens" at bounding box center [820, 63] width 170 height 24
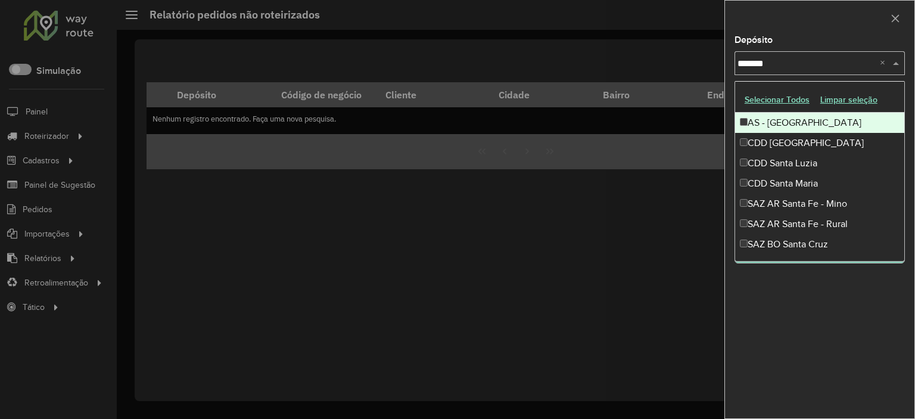
type input "********"
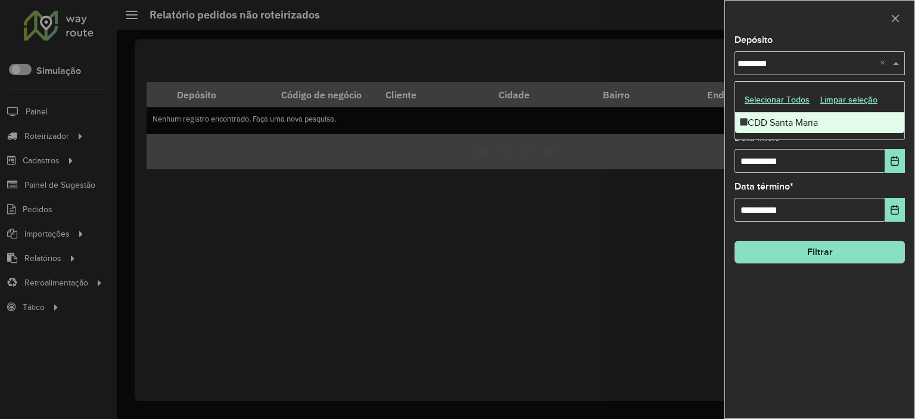
click at [791, 124] on div "CDD Santa Maria" at bounding box center [819, 123] width 169 height 20
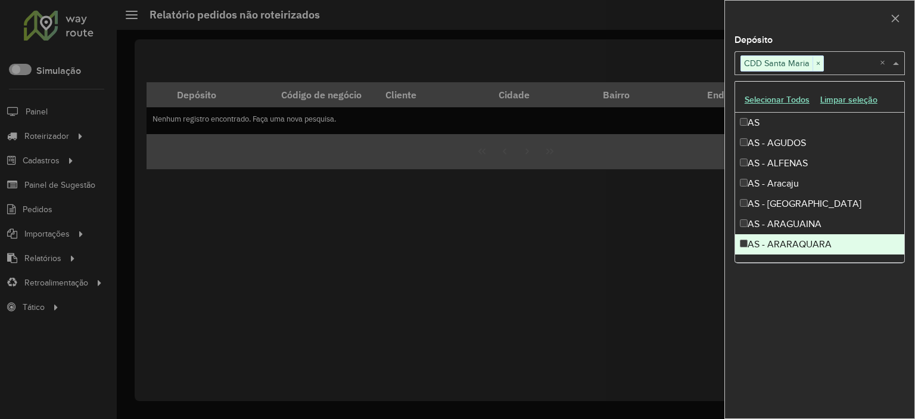
drag, startPoint x: 811, startPoint y: 341, endPoint x: 809, endPoint y: 300, distance: 41.2
click at [810, 341] on div "**********" at bounding box center [819, 227] width 189 height 383
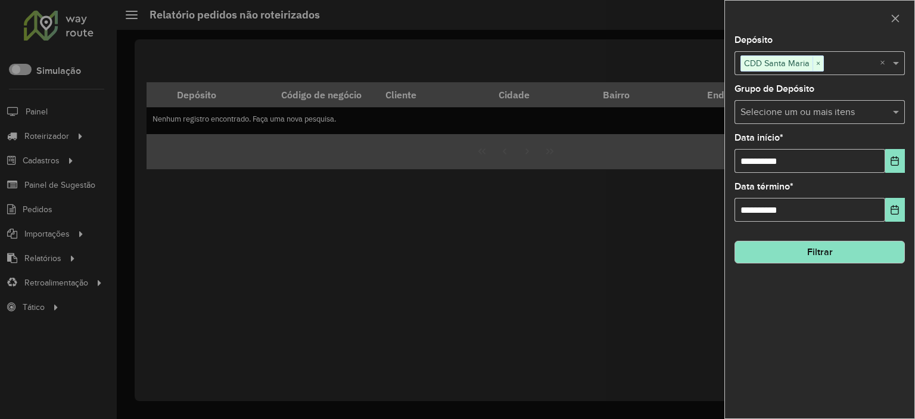
click at [804, 243] on button "Filtrar" at bounding box center [820, 252] width 170 height 23
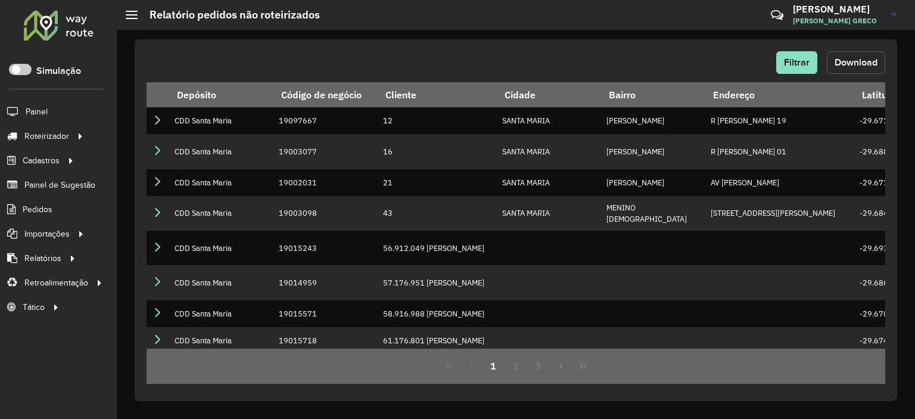
click at [854, 63] on span "Download" at bounding box center [856, 62] width 43 height 10
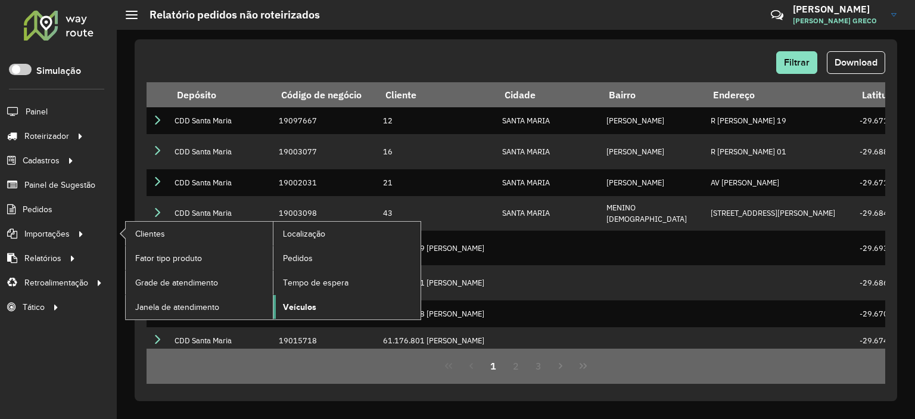
click at [307, 304] on span "Veículos" at bounding box center [299, 307] width 33 height 13
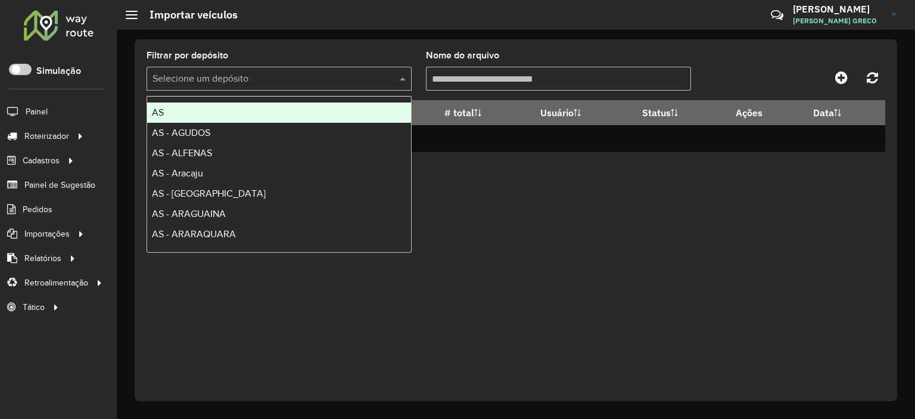
click at [373, 78] on input "text" at bounding box center [267, 79] width 229 height 14
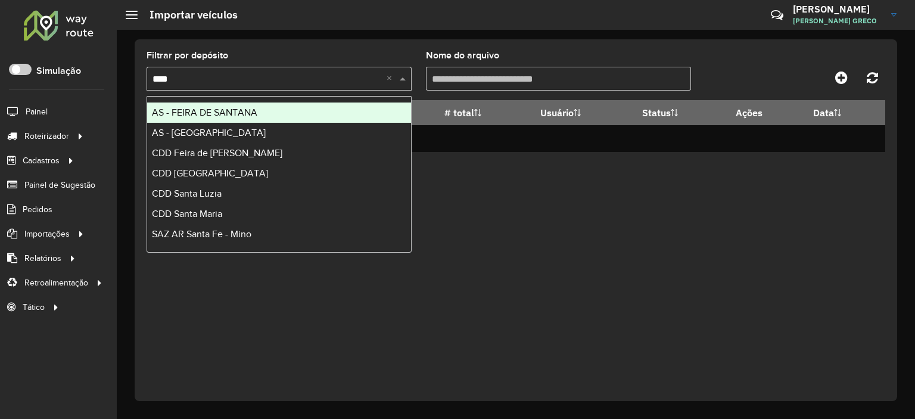
type input "*****"
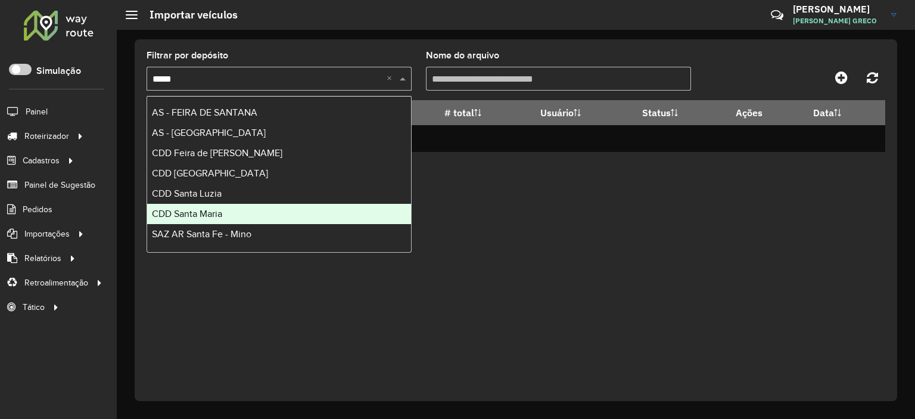
click at [223, 207] on div "CDD Santa Maria" at bounding box center [279, 214] width 264 height 20
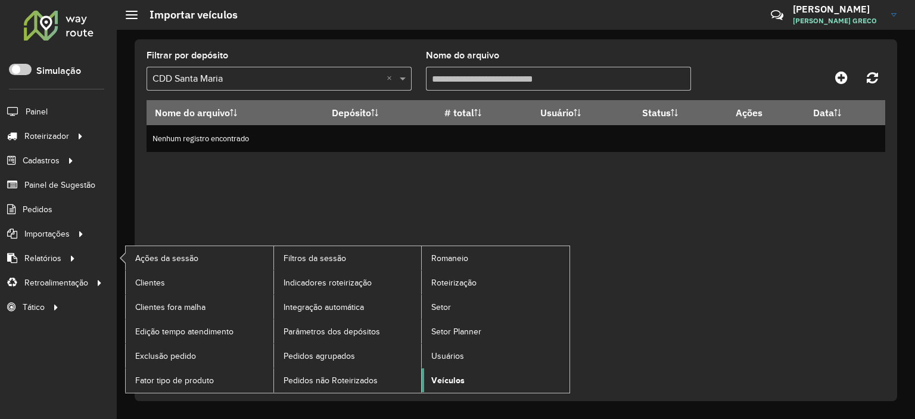
click at [448, 374] on span "Veículos" at bounding box center [447, 380] width 33 height 13
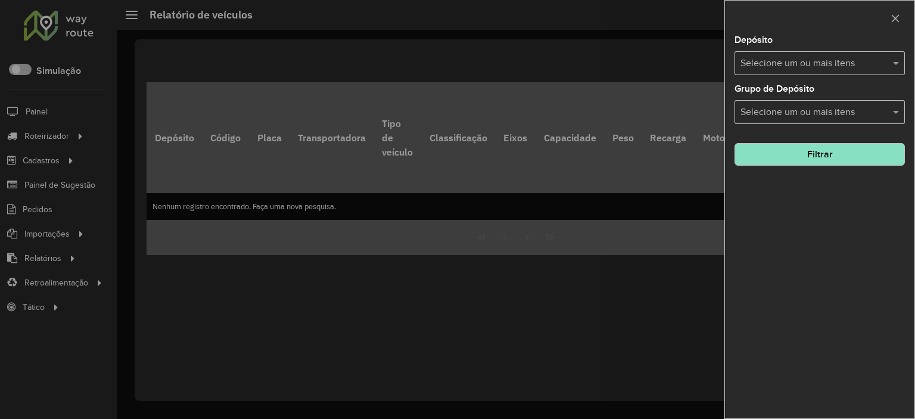
click at [847, 60] on input "text" at bounding box center [814, 64] width 153 height 14
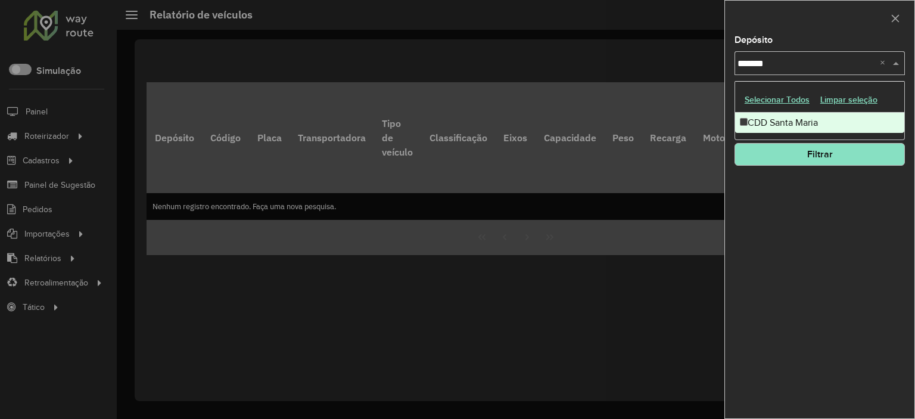
type input "********"
click at [802, 126] on div "CDD Santa Maria" at bounding box center [819, 123] width 169 height 20
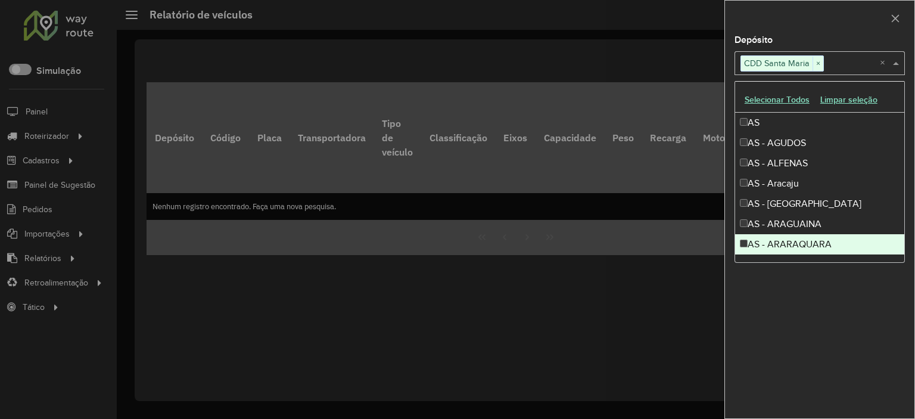
drag, startPoint x: 799, startPoint y: 363, endPoint x: 788, endPoint y: 279, distance: 84.2
click at [799, 361] on div "Depósito Selecione um ou mais itens CDD Santa Maria × × Grupo de Depósito Selec…" at bounding box center [819, 227] width 189 height 383
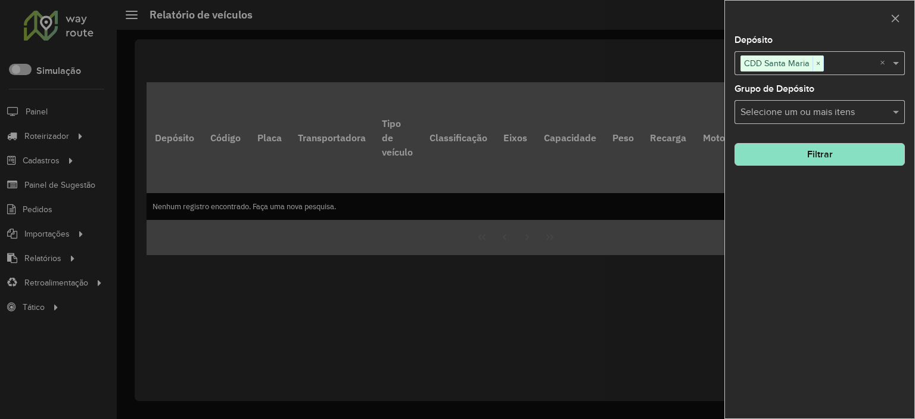
click at [791, 162] on button "Filtrar" at bounding box center [820, 154] width 170 height 23
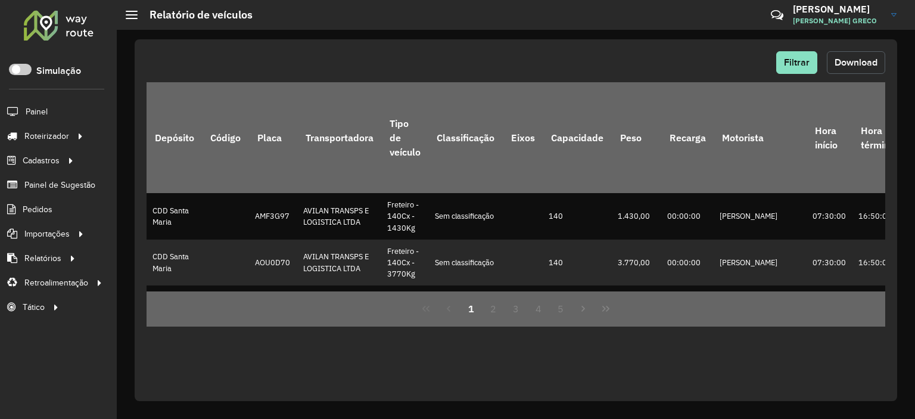
click at [853, 70] on button "Download" at bounding box center [856, 62] width 58 height 23
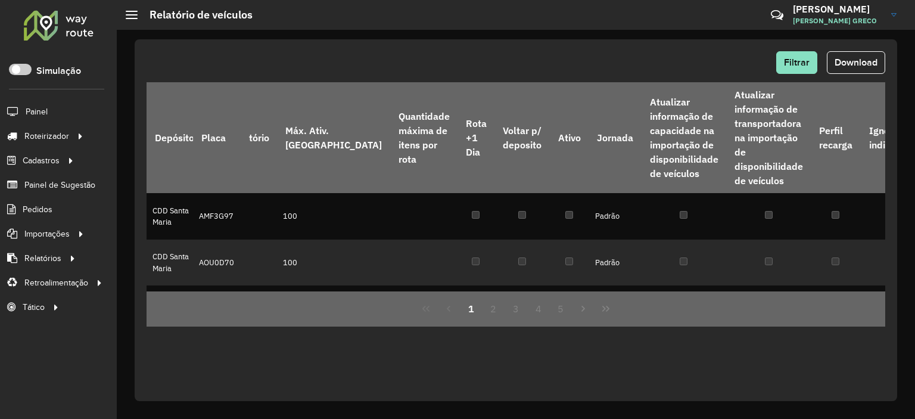
scroll to position [0, 232]
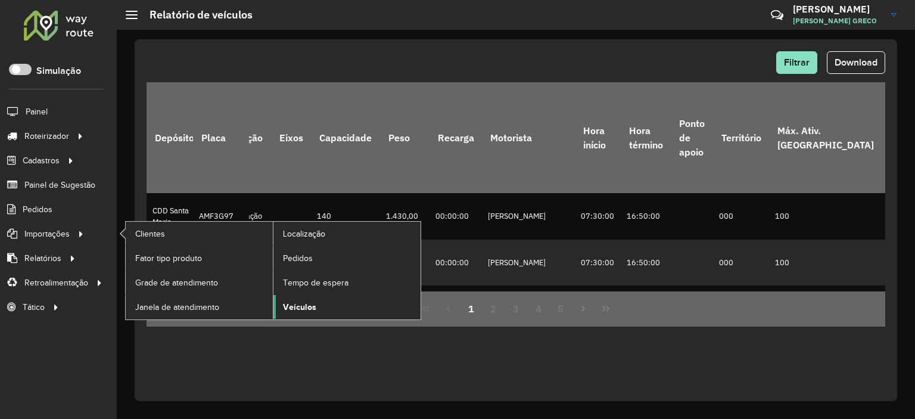
click at [303, 304] on span "Veículos" at bounding box center [299, 307] width 33 height 13
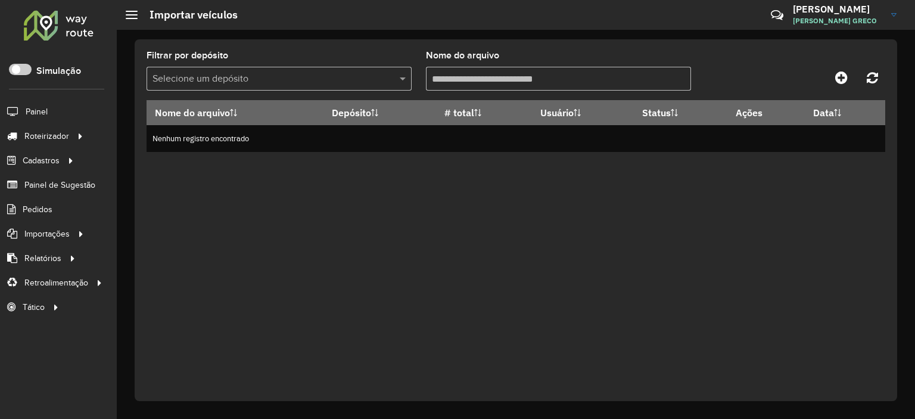
click at [396, 78] on div at bounding box center [279, 79] width 265 height 15
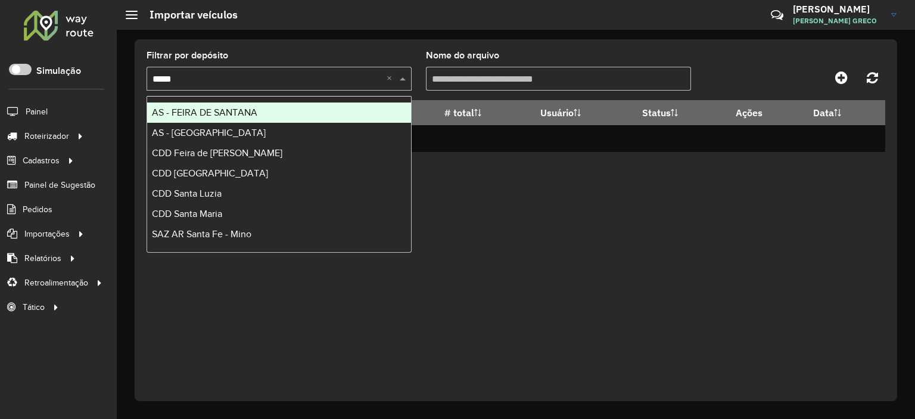
type input "*****"
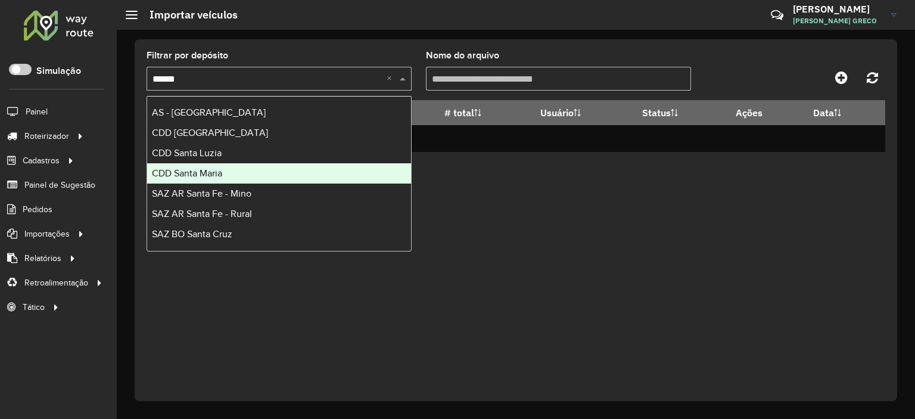
click at [237, 166] on div "CDD Santa Maria" at bounding box center [279, 173] width 264 height 20
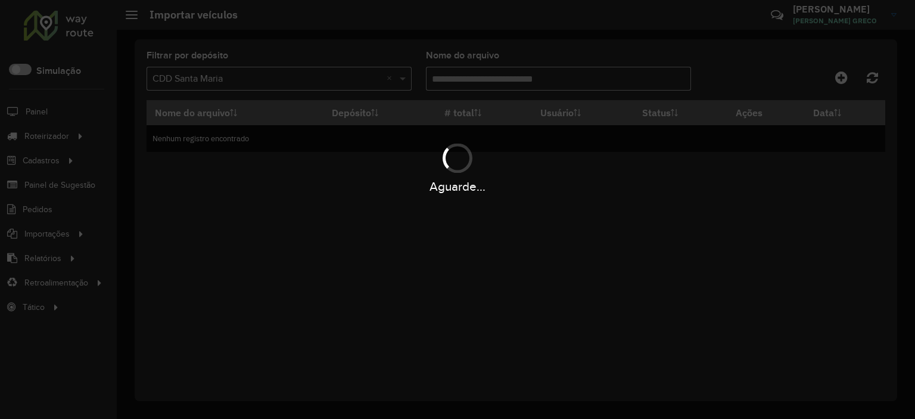
click at [265, 188] on div "Aguarde..." at bounding box center [457, 187] width 915 height 18
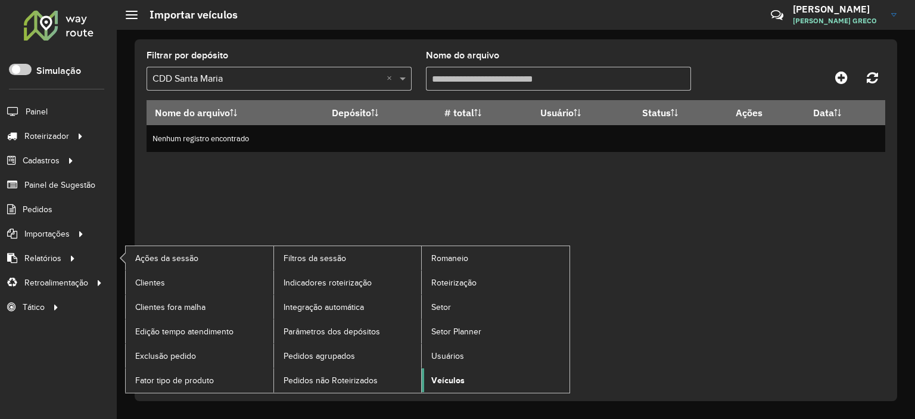
click at [446, 378] on span "Veículos" at bounding box center [447, 380] width 33 height 13
